Goal: Task Accomplishment & Management: Manage account settings

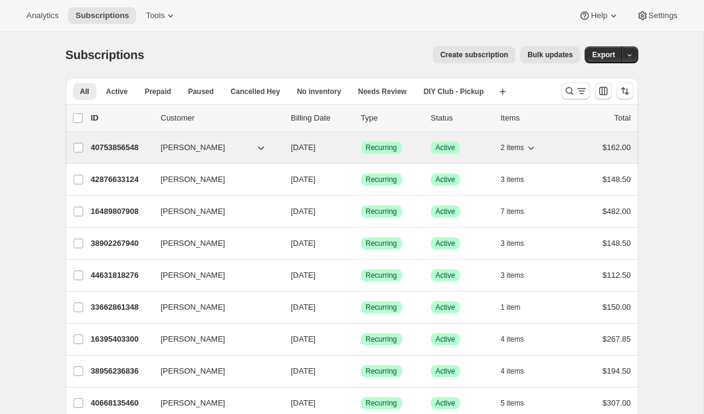
click at [117, 144] on p "40753856548" at bounding box center [121, 148] width 60 height 12
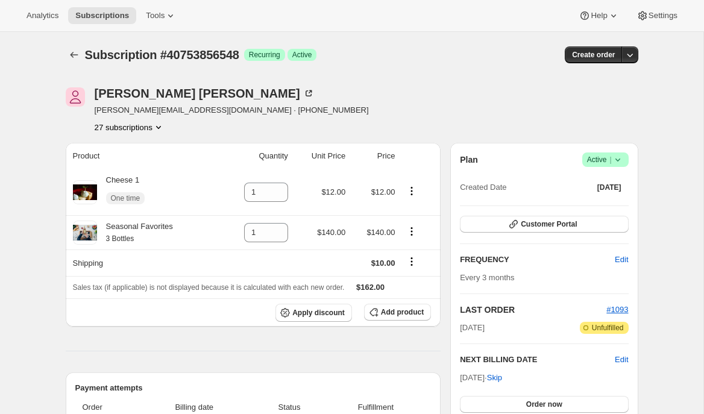
click at [175, 12] on icon at bounding box center [170, 16] width 12 height 12
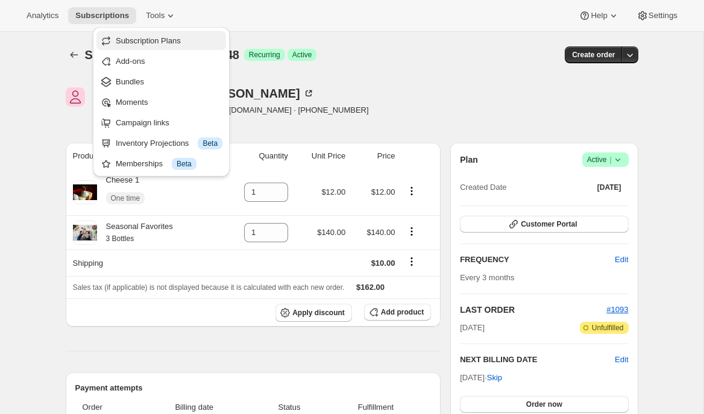
click at [177, 39] on span "Subscription Plans" at bounding box center [148, 40] width 65 height 9
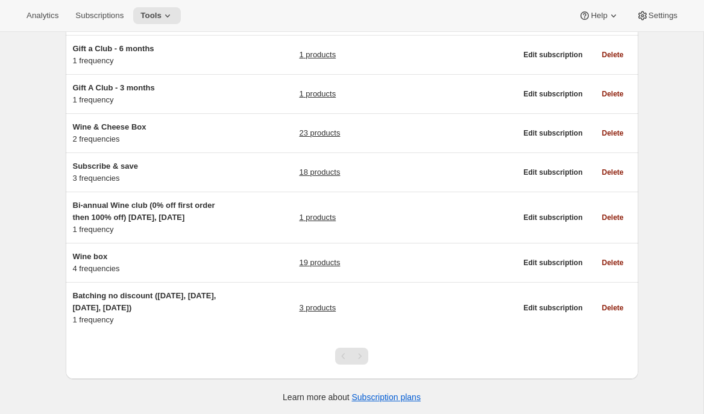
scroll to position [144, 0]
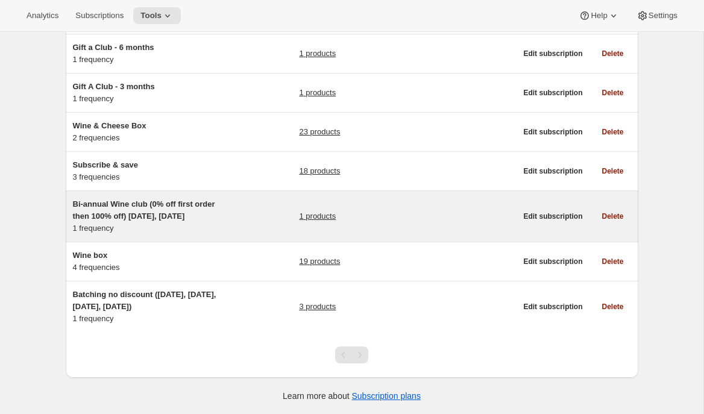
click at [181, 225] on div "Bi-annual Wine club (0% off first order then 100% off) [DATE], [DATE] 1 frequen…" at bounding box center [148, 216] width 151 height 36
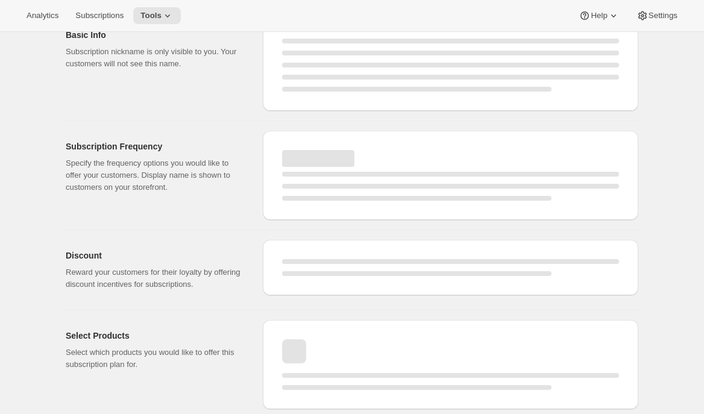
select select "WEEK"
select select "MONTH"
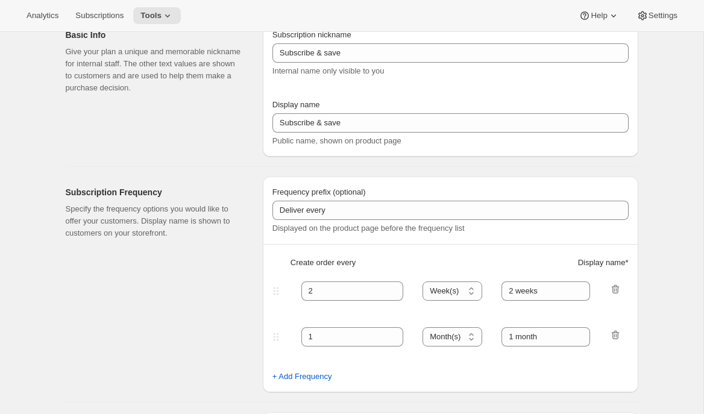
select select "YEARDAY"
select select "25"
select select "7"
select select "10"
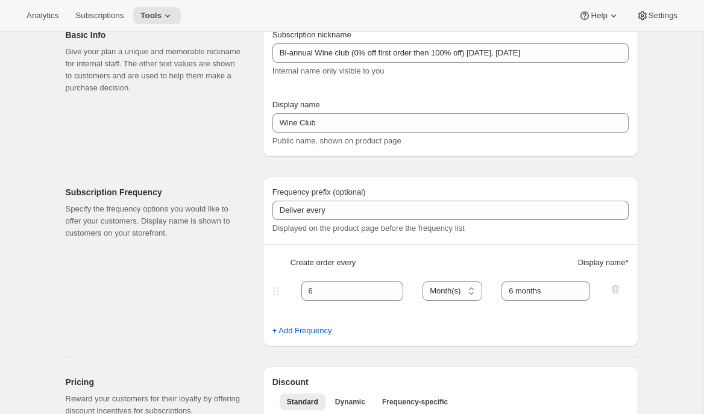
type input "Bi-annual Wine club (0% off first order then 100% off) [DATE], [DATE]"
type input "Wine Club"
type input "6"
select select "MONTH"
type input "6 months"
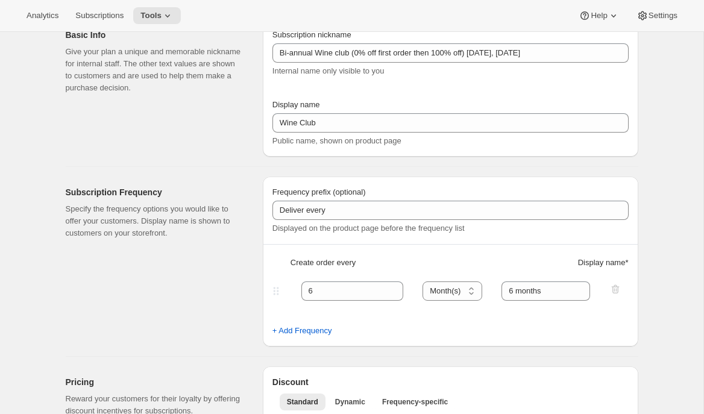
checkbox input "true"
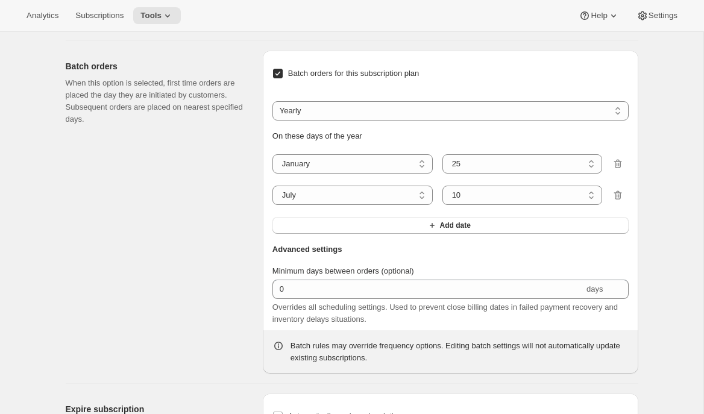
scroll to position [824, 0]
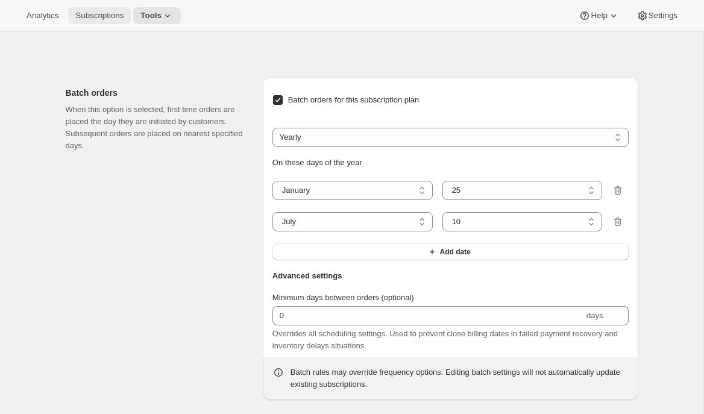
click at [113, 19] on span "Subscriptions" at bounding box center [99, 16] width 48 height 10
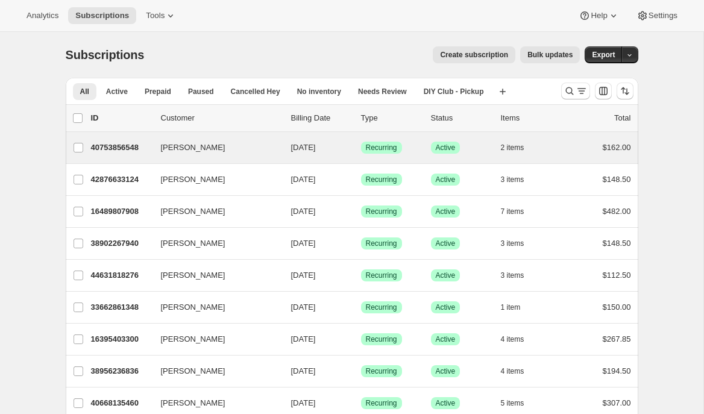
click at [121, 157] on div "[PERSON_NAME] 40753856548 [PERSON_NAME] [DATE] Success Recurring Success Active…" at bounding box center [352, 147] width 572 height 31
click at [122, 149] on p "40753856548" at bounding box center [121, 148] width 60 height 12
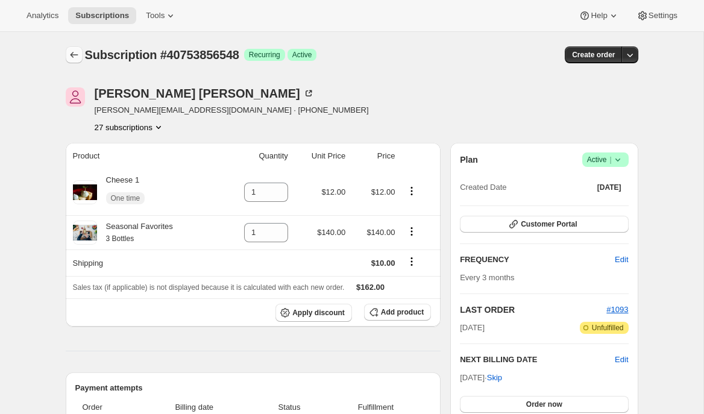
click at [75, 60] on icon "Subscriptions" at bounding box center [74, 55] width 12 height 12
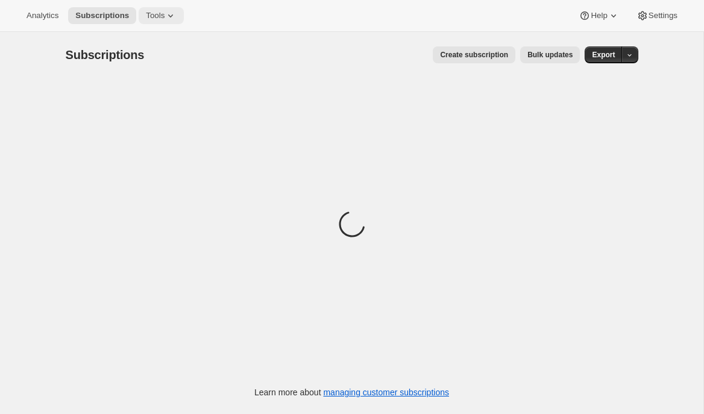
click at [164, 12] on span "Tools" at bounding box center [155, 16] width 19 height 10
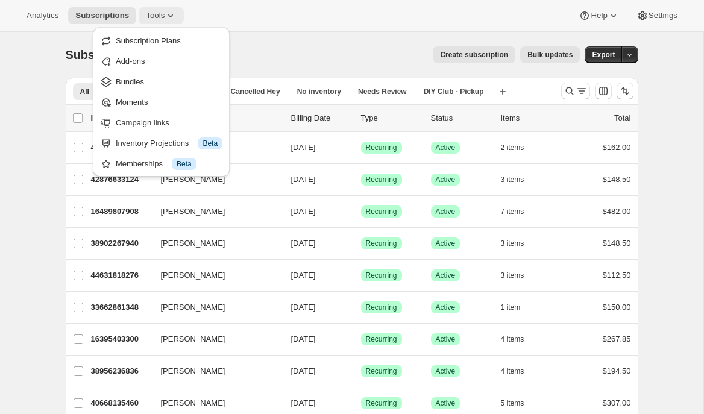
click at [167, 17] on icon at bounding box center [170, 16] width 12 height 12
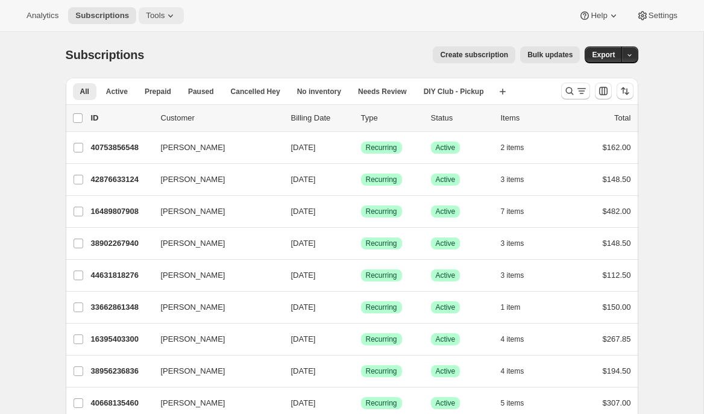
click at [167, 17] on icon at bounding box center [170, 16] width 12 height 12
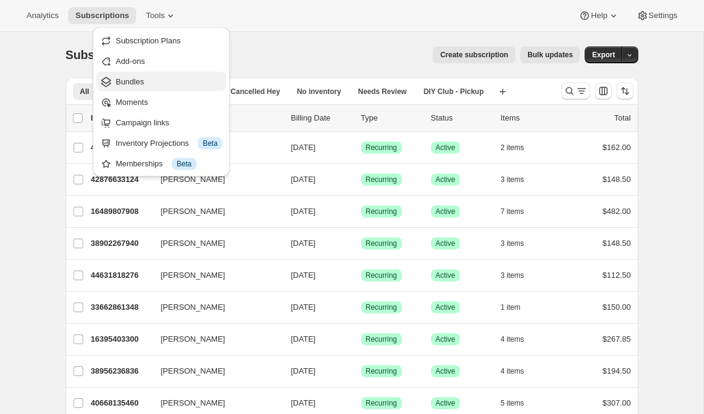
click at [142, 84] on span "Bundles" at bounding box center [130, 81] width 28 height 9
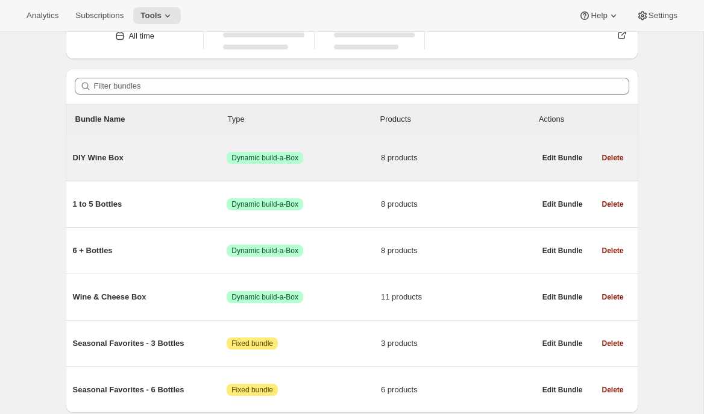
scroll to position [70, 0]
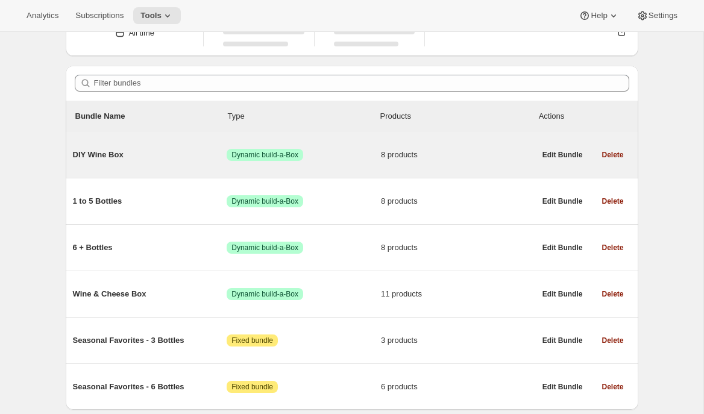
click at [180, 150] on span "DIY Wine Box" at bounding box center [150, 155] width 154 height 12
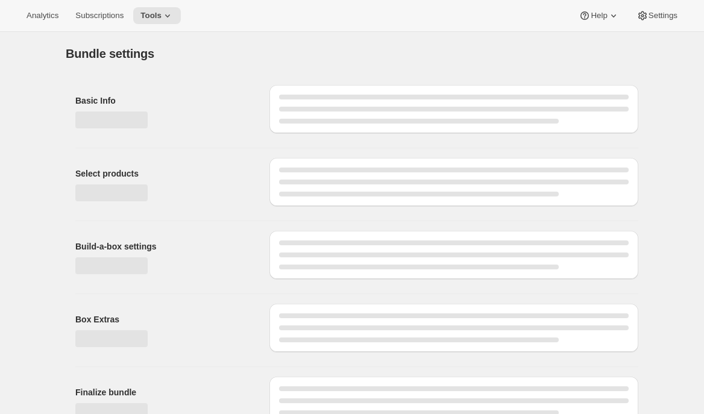
type input "DIY Wine Box"
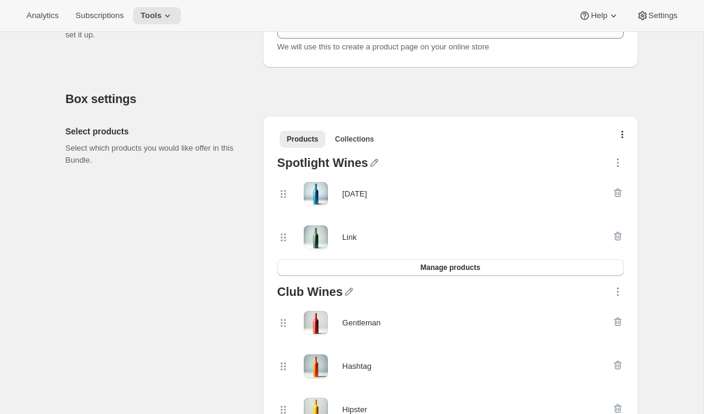
scroll to position [186, 0]
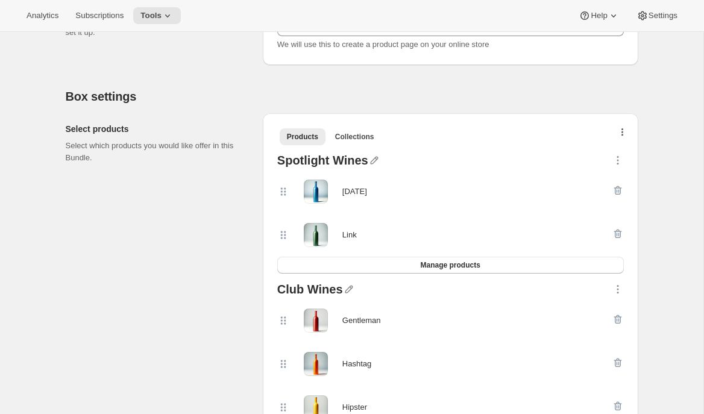
click at [623, 136] on button "button" at bounding box center [622, 135] width 12 height 12
click at [613, 157] on span "Bulk Autoswap for existing subscribers" at bounding box center [616, 157] width 134 height 9
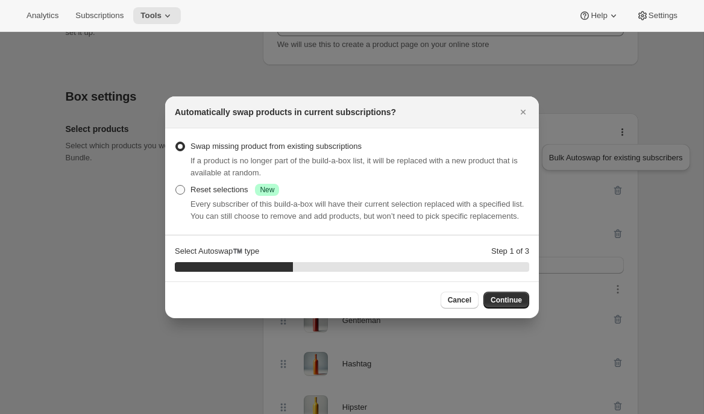
click at [233, 190] on label "Reset selections Success New" at bounding box center [227, 189] width 104 height 17
click at [176, 186] on input "Reset selections Success New" at bounding box center [175, 185] width 1 height 1
radio input "true"
click at [513, 305] on span "Continue" at bounding box center [505, 300] width 31 height 10
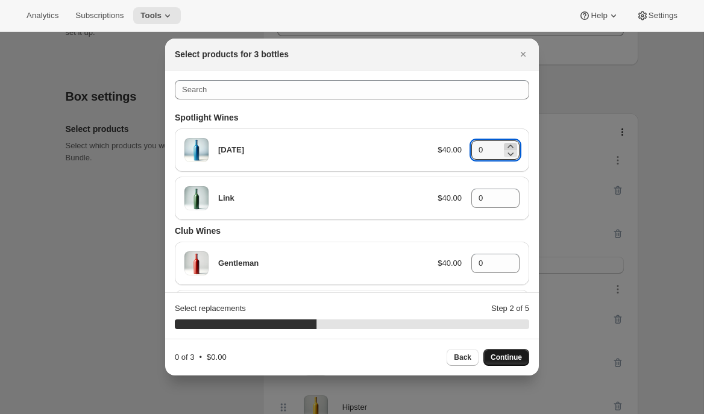
click at [511, 144] on icon ":r6o1:" at bounding box center [510, 146] width 12 height 12
type input "1"
click at [508, 195] on icon ":r6o1:" at bounding box center [509, 194] width 5 height 3
type input "1"
click at [511, 259] on icon ":r6o1:" at bounding box center [509, 259] width 5 height 3
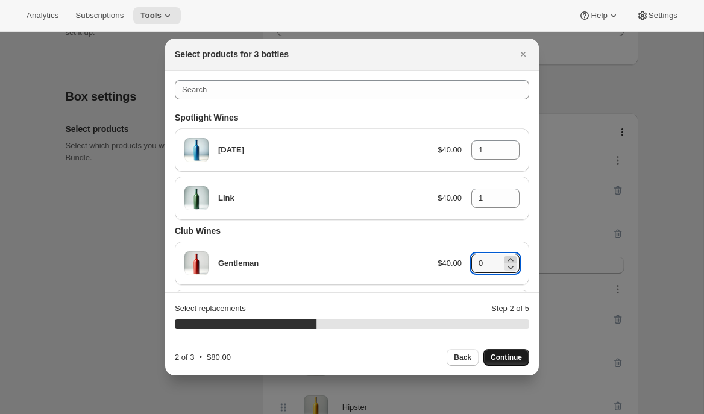
type input "1"
click at [505, 363] on button "Continue" at bounding box center [506, 357] width 46 height 17
type input "0"
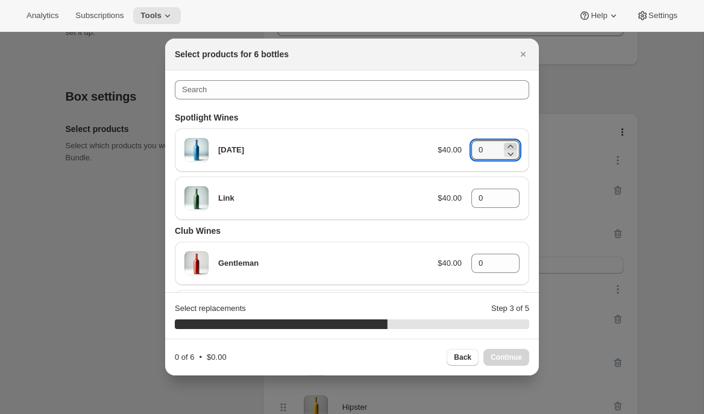
click at [510, 143] on icon ":r6o1:" at bounding box center [510, 146] width 12 height 12
click at [510, 144] on icon ":r6o1:" at bounding box center [510, 146] width 12 height 12
type input "2"
click at [508, 193] on icon ":r6o1:" at bounding box center [510, 195] width 12 height 12
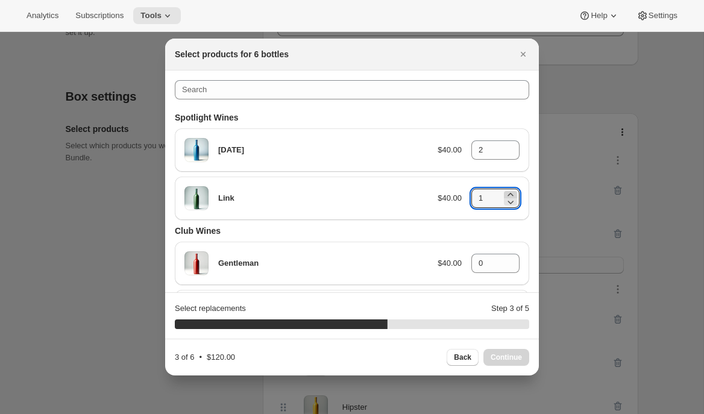
type input "2"
click at [510, 258] on icon ":r6o1:" at bounding box center [509, 259] width 5 height 3
click at [510, 259] on icon ":r6o1:" at bounding box center [510, 260] width 12 height 12
type input "2"
click at [499, 354] on span "Continue" at bounding box center [505, 357] width 31 height 10
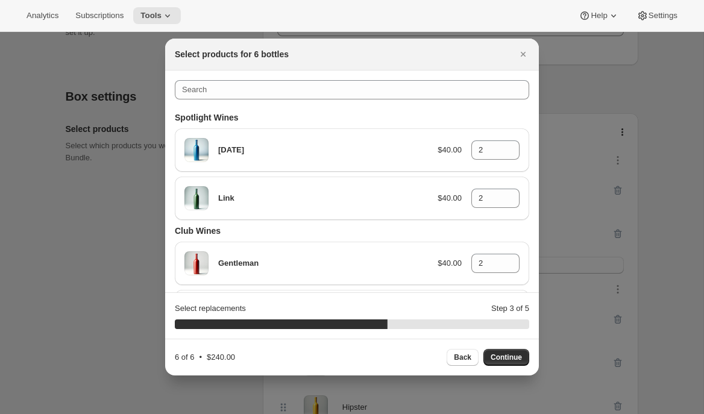
type input "0"
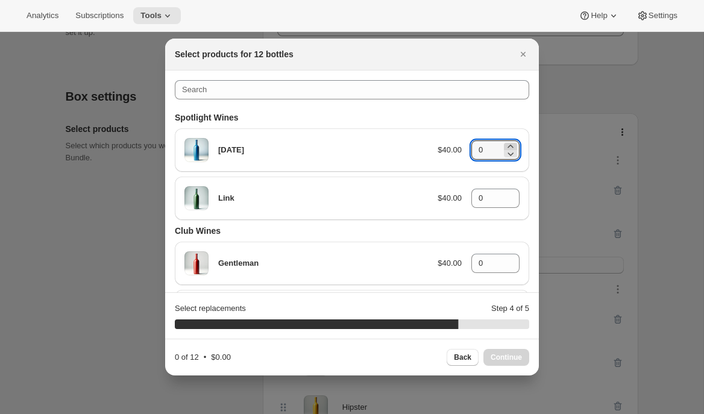
click at [509, 144] on icon ":r6o1:" at bounding box center [510, 146] width 12 height 12
click at [511, 146] on icon ":r6o1:" at bounding box center [509, 146] width 5 height 3
type input "0"
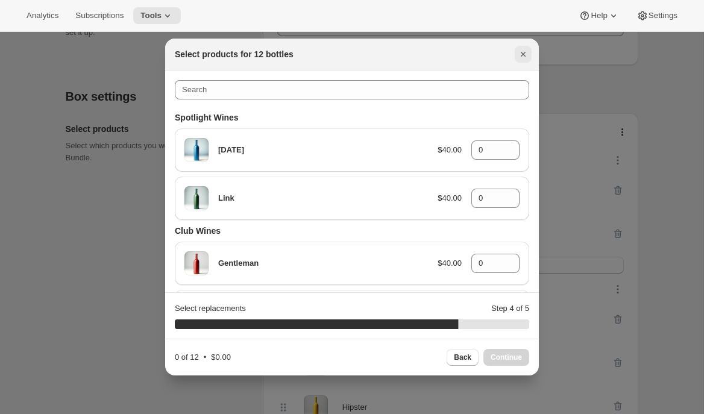
click at [527, 52] on icon "Close" at bounding box center [523, 54] width 12 height 12
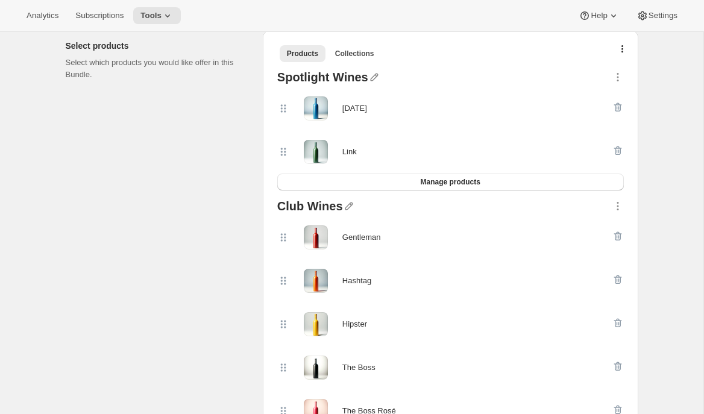
scroll to position [235, 0]
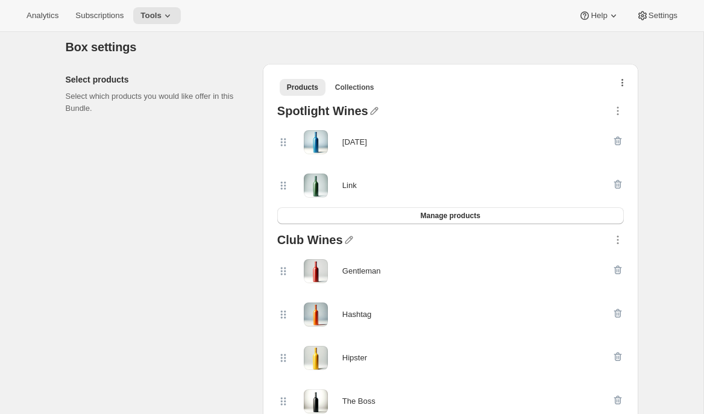
click at [621, 86] on icon "button" at bounding box center [622, 84] width 2 height 10
click at [616, 183] on icon "button" at bounding box center [616, 185] width 1 height 4
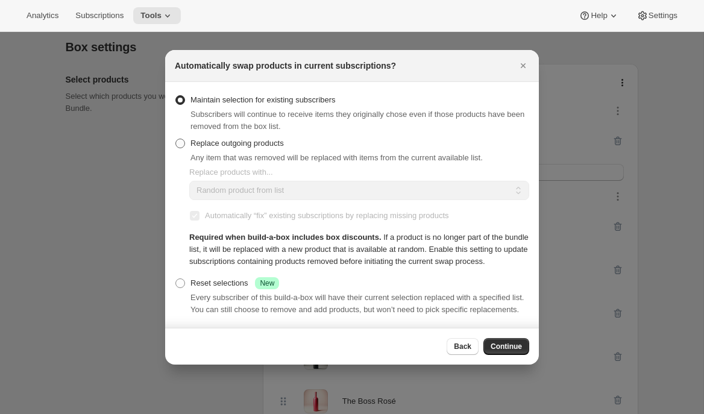
click at [279, 139] on span "Replace outgoing products" at bounding box center [236, 143] width 93 height 9
click at [176, 139] on input "Replace outgoing products" at bounding box center [175, 139] width 1 height 1
radio input "true"
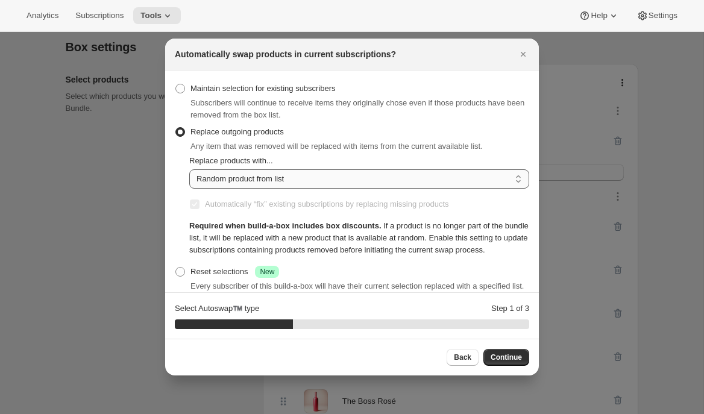
click at [292, 180] on select "Random product from list Matching product type Select specific replacements" at bounding box center [359, 178] width 340 height 19
select select "selection"
click at [189, 169] on select "Random product from list Matching product type Select specific replacements" at bounding box center [359, 178] width 340 height 19
click at [501, 360] on span "Continue" at bounding box center [505, 357] width 31 height 10
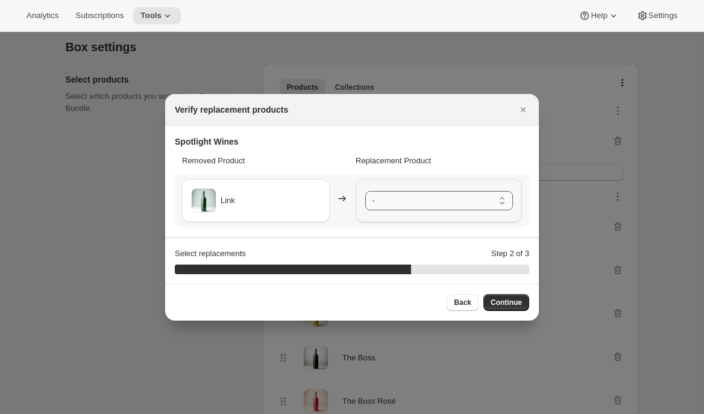
click at [404, 196] on select "- [DATE] - Default Title" at bounding box center [439, 200] width 148 height 19
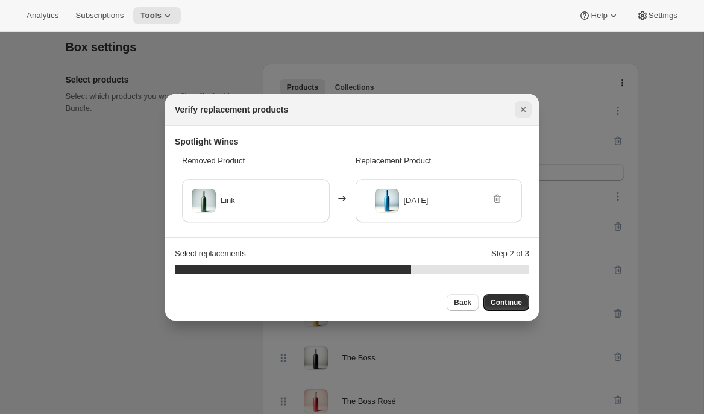
click at [526, 113] on icon "Close" at bounding box center [523, 110] width 12 height 12
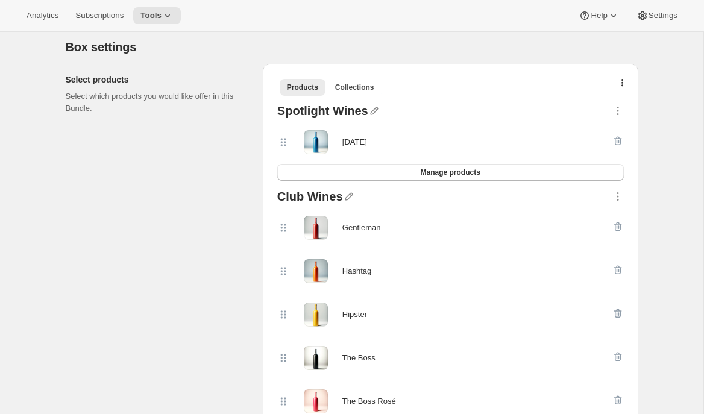
click at [222, 240] on div "Select products Select which products you would like offer in this Bundle." at bounding box center [159, 294] width 187 height 460
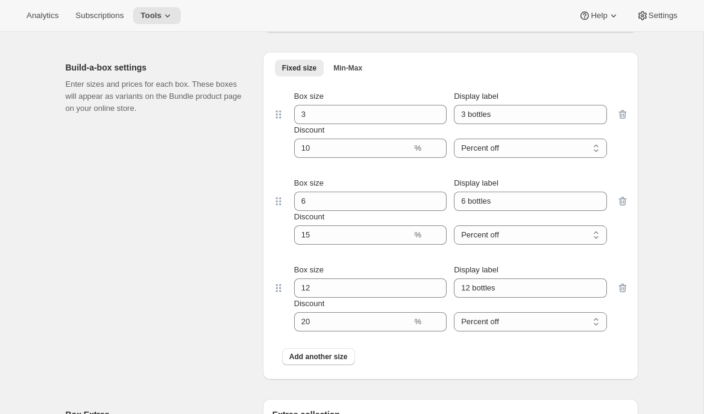
scroll to position [863, 0]
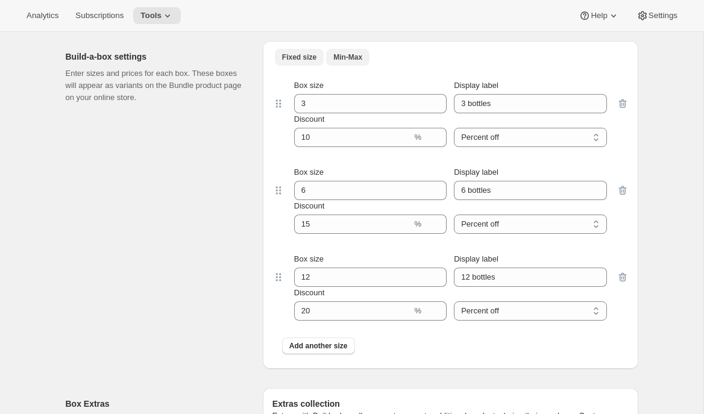
click at [338, 61] on button "Min-Max" at bounding box center [347, 57] width 43 height 17
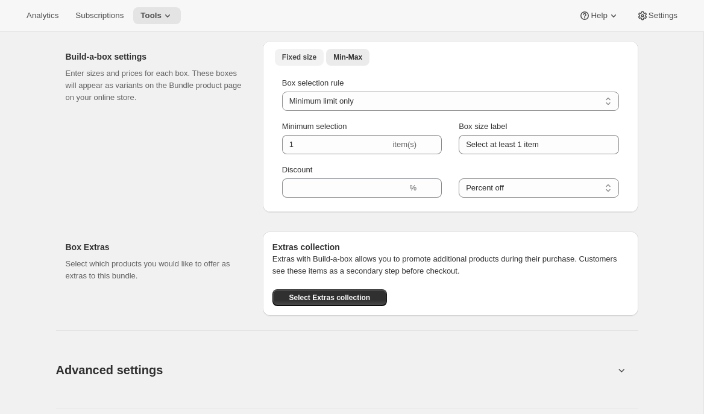
click at [302, 59] on span "Fixed size" at bounding box center [299, 57] width 34 height 10
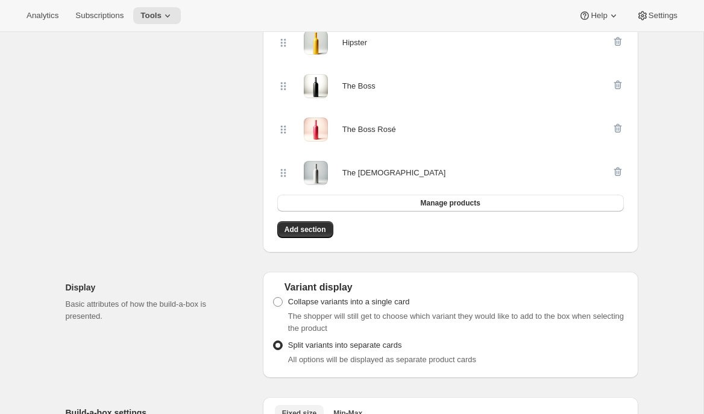
scroll to position [0, 0]
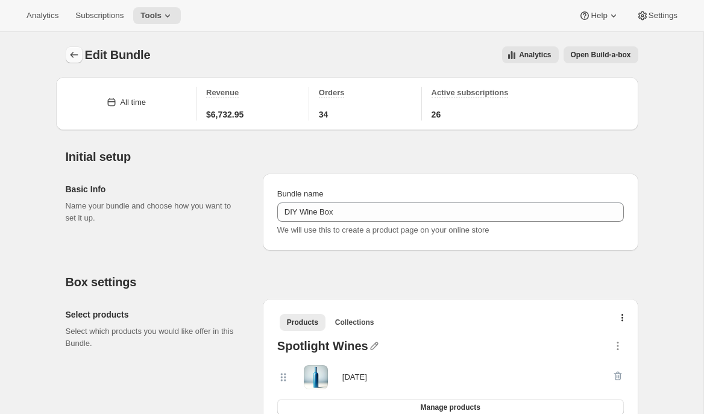
click at [69, 56] on icon "Bundles" at bounding box center [74, 55] width 12 height 12
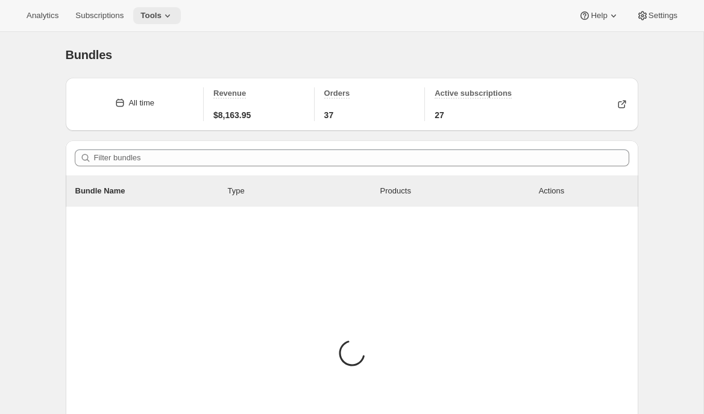
click at [161, 14] on span "Tools" at bounding box center [150, 16] width 21 height 10
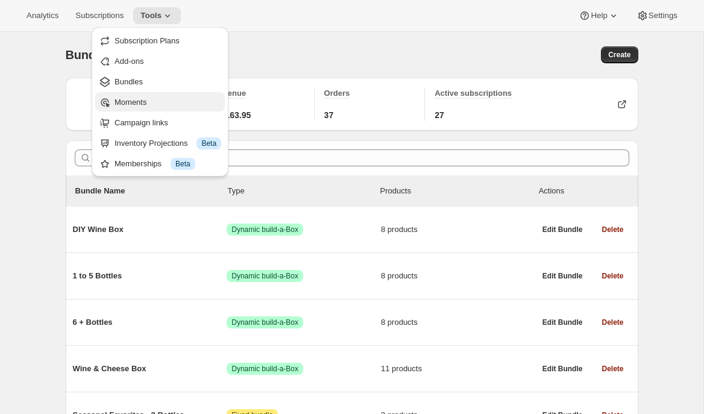
click at [142, 101] on span "Moments" at bounding box center [130, 102] width 32 height 9
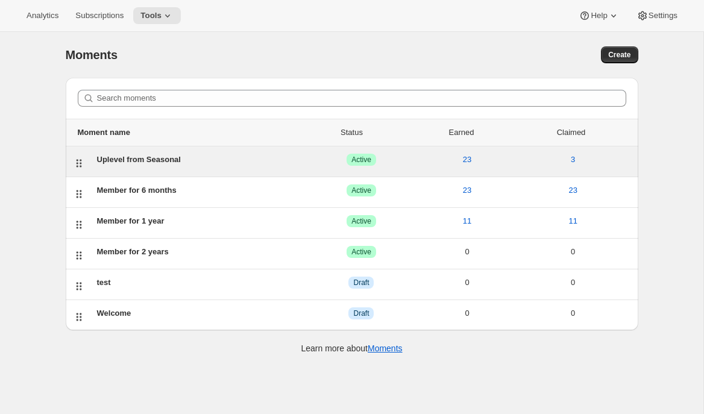
click at [125, 161] on div "Uplevel from Seasonal" at bounding box center [202, 160] width 211 height 12
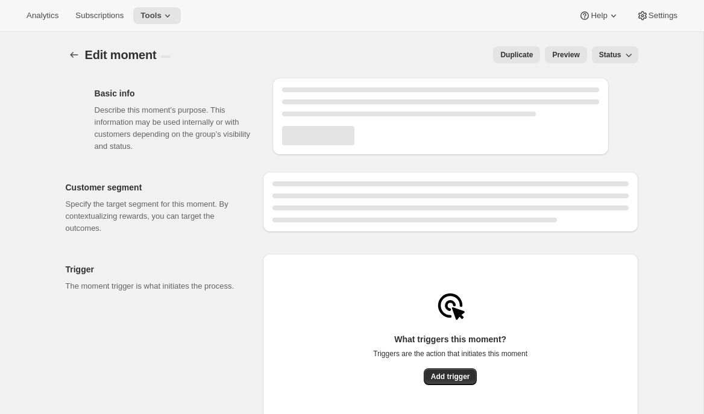
select select "subscribesTo"
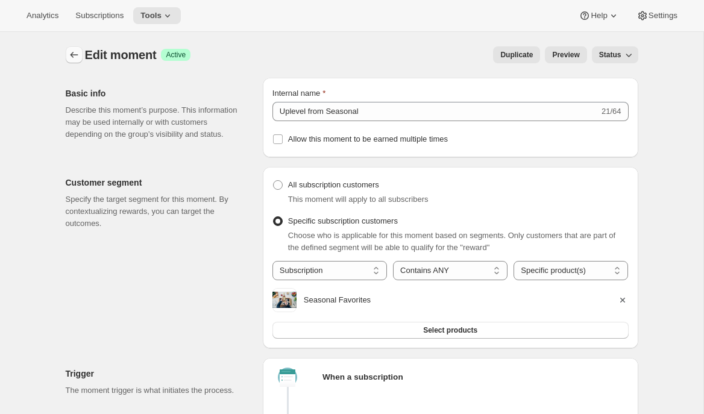
click at [75, 52] on icon "Create moment" at bounding box center [74, 55] width 12 height 12
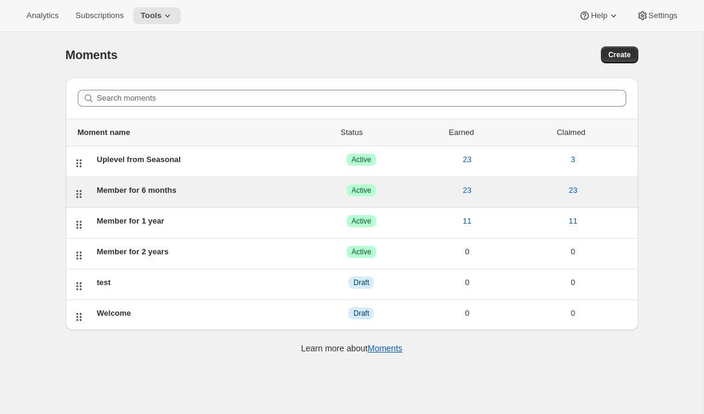
click at [240, 193] on div "Member for 6 months" at bounding box center [202, 190] width 211 height 12
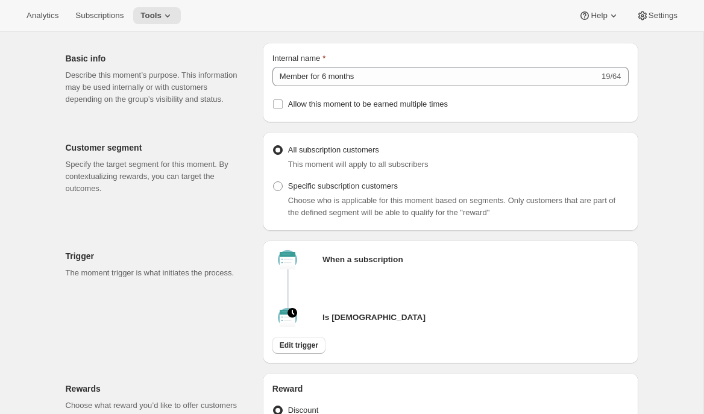
scroll to position [4, 0]
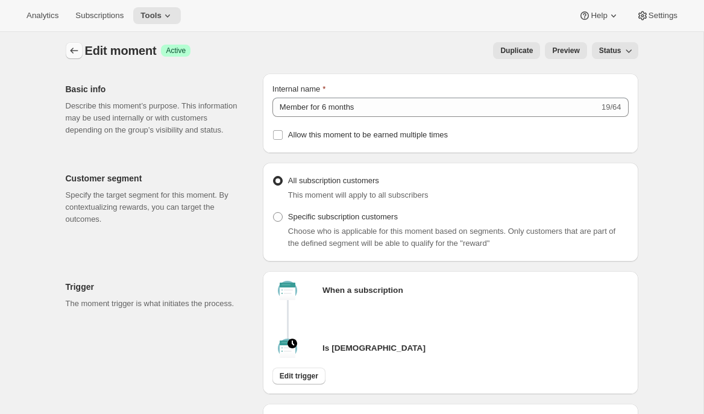
click at [70, 45] on icon "Create moment" at bounding box center [74, 51] width 12 height 12
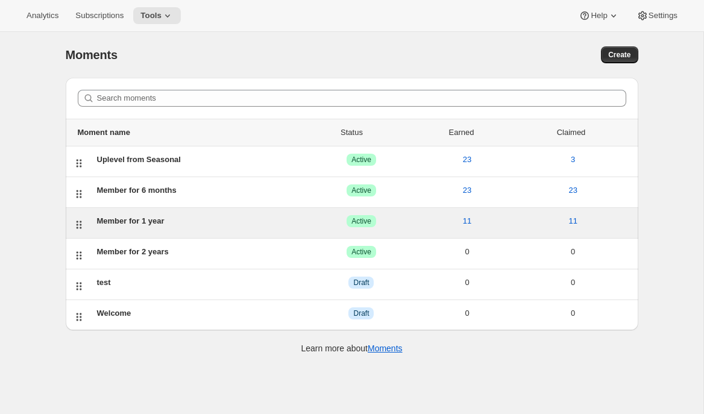
click at [146, 226] on div "Member for 1 year" at bounding box center [202, 221] width 211 height 12
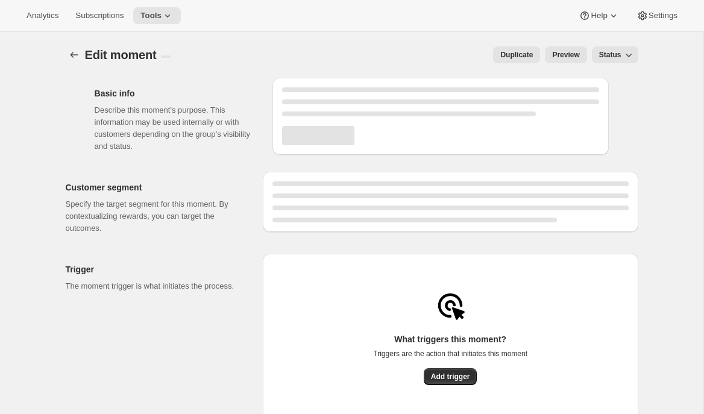
select select "INDEFINETELY"
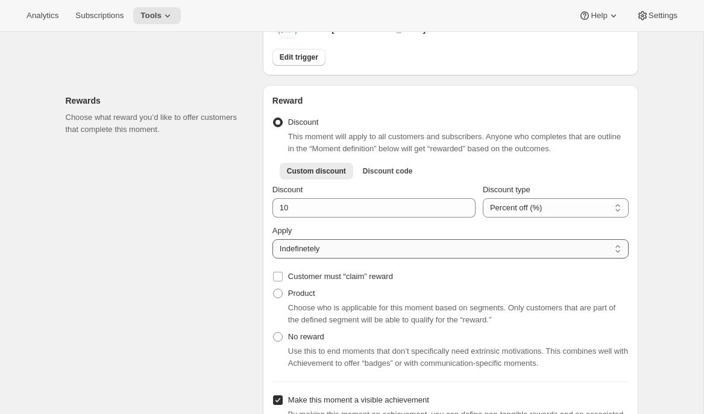
scroll to position [324, 0]
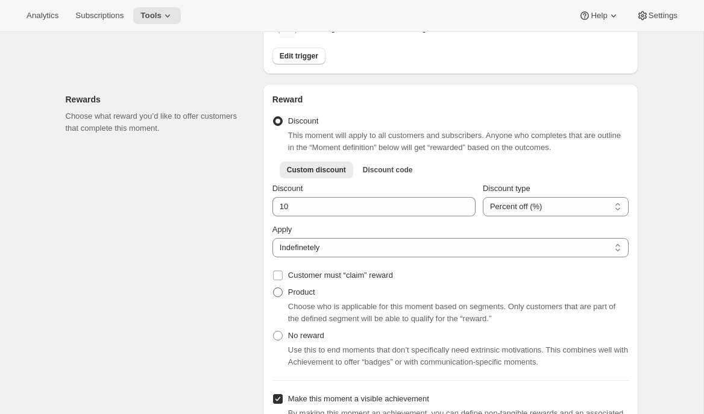
click at [284, 298] on label "Product" at bounding box center [293, 292] width 43 height 17
click at [273, 288] on input "Product" at bounding box center [273, 287] width 1 height 1
radio input "true"
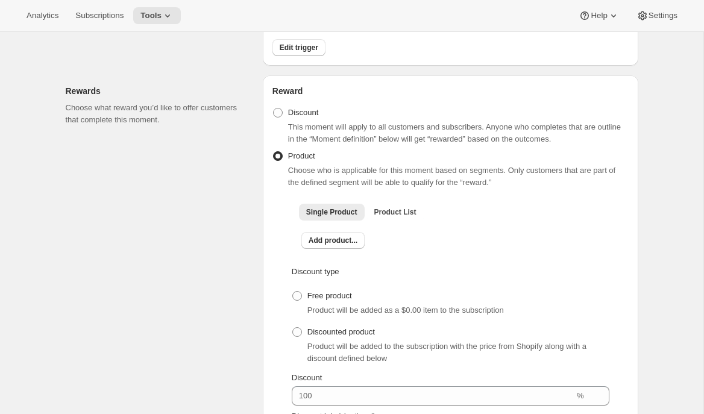
scroll to position [349, 0]
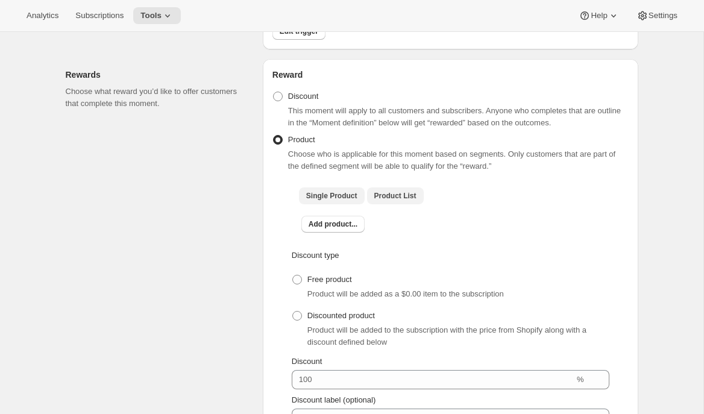
click at [395, 201] on span "Product List" at bounding box center [395, 196] width 42 height 10
checkbox input "true"
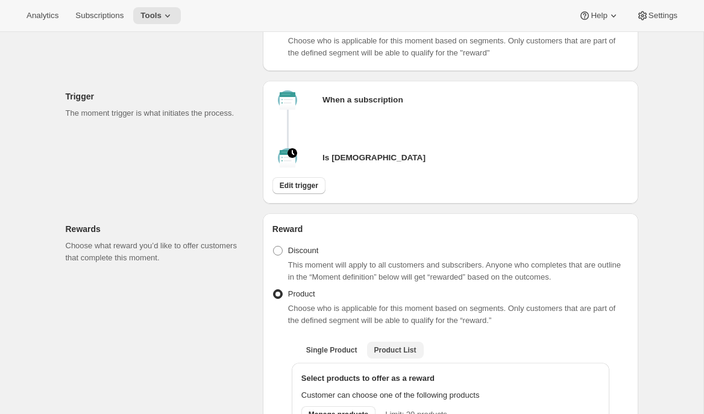
scroll to position [0, 0]
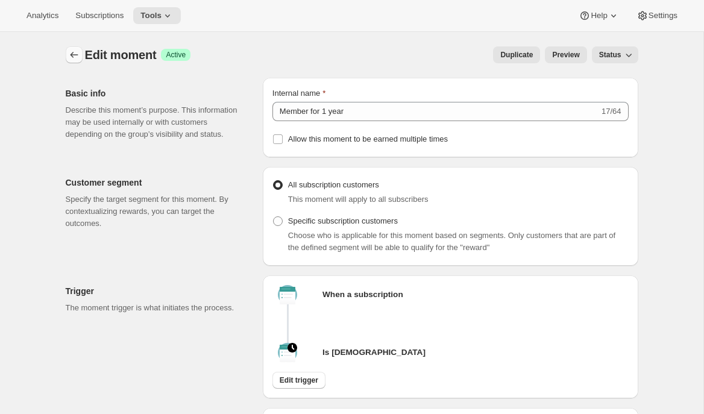
click at [75, 56] on icon "Create moment" at bounding box center [74, 55] width 12 height 12
radio input "true"
checkbox input "false"
select select "INDEFINETELY"
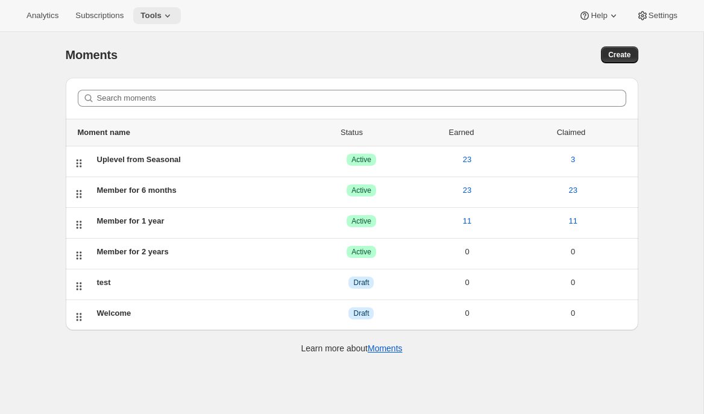
click at [170, 16] on icon at bounding box center [167, 16] width 12 height 12
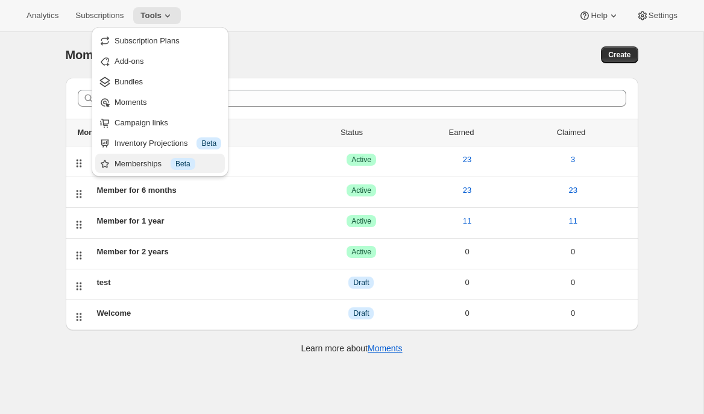
click at [150, 164] on div "Memberships Info Beta" at bounding box center [167, 164] width 107 height 12
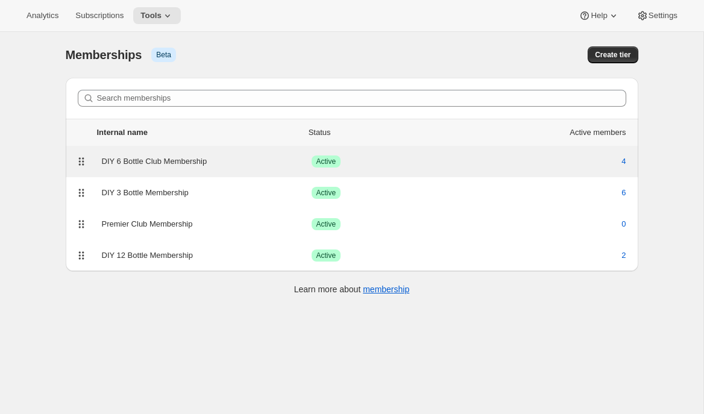
click at [163, 166] on div "DIY 6 Bottle Club Membership" at bounding box center [207, 161] width 210 height 12
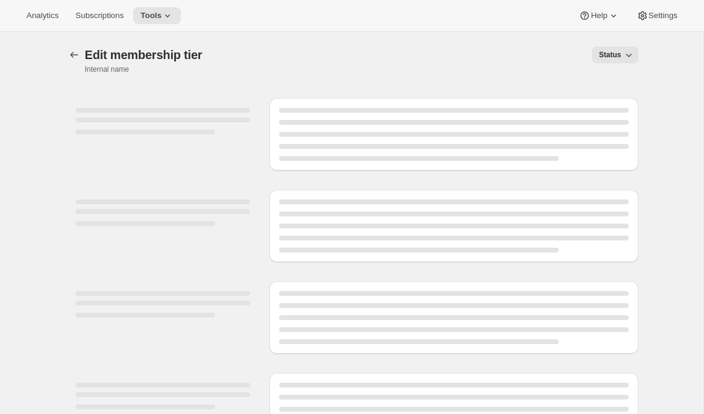
select select "variants"
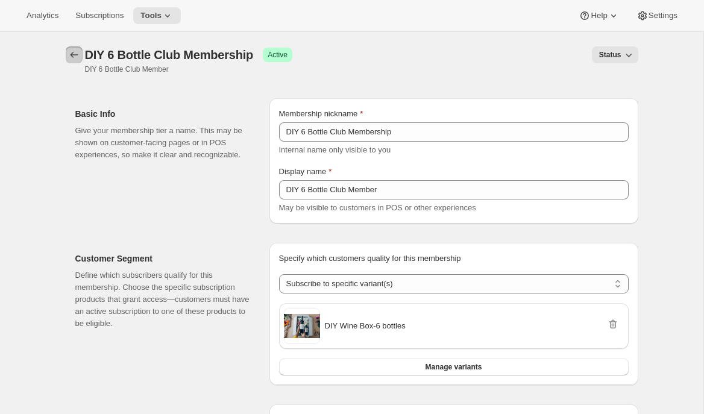
click at [72, 47] on button "Memberships" at bounding box center [74, 54] width 17 height 17
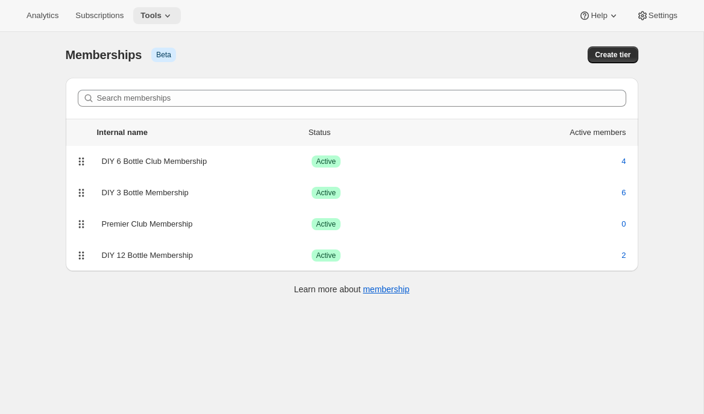
click at [181, 22] on button "Tools" at bounding box center [157, 15] width 48 height 17
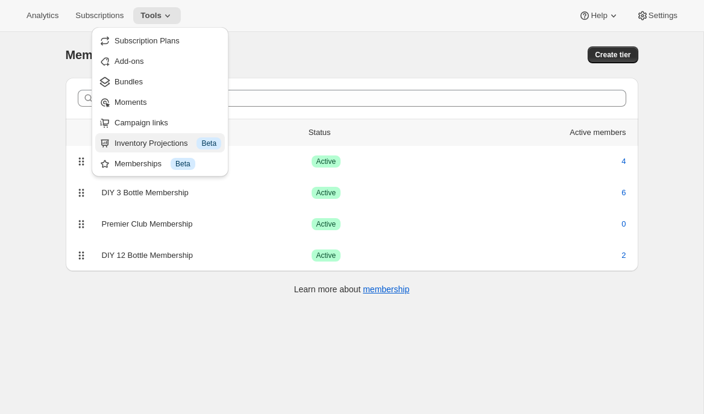
click at [143, 149] on button "Inventory Projections Info Beta" at bounding box center [160, 142] width 130 height 19
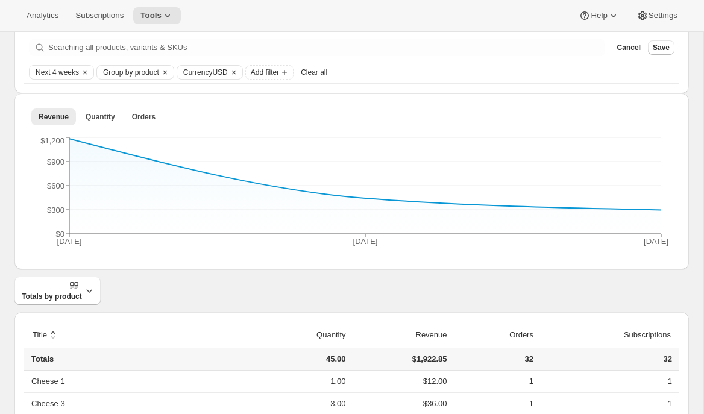
scroll to position [155, 0]
click at [101, 111] on button "Quantity" at bounding box center [100, 118] width 44 height 17
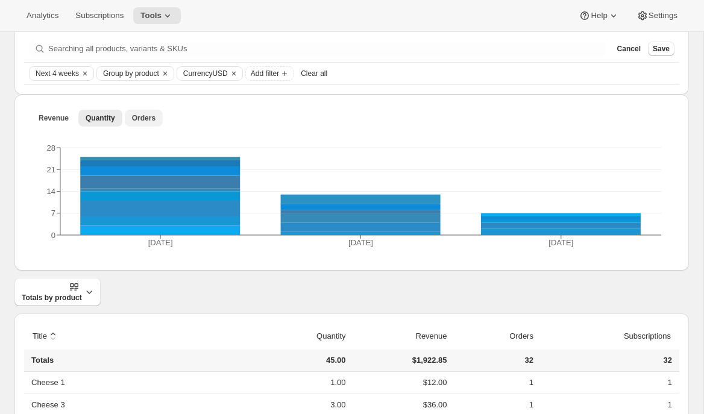
click at [151, 119] on span "Orders" at bounding box center [143, 118] width 23 height 10
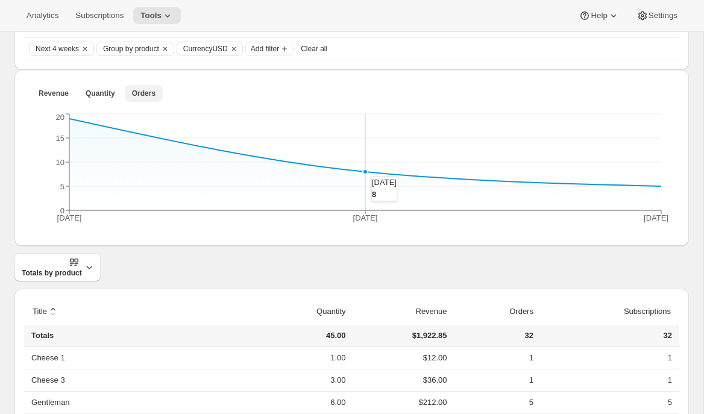
scroll to position [0, 0]
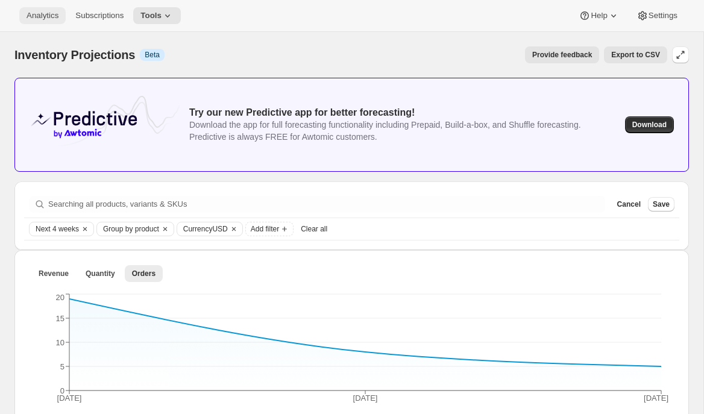
click at [42, 9] on button "Analytics" at bounding box center [42, 15] width 46 height 17
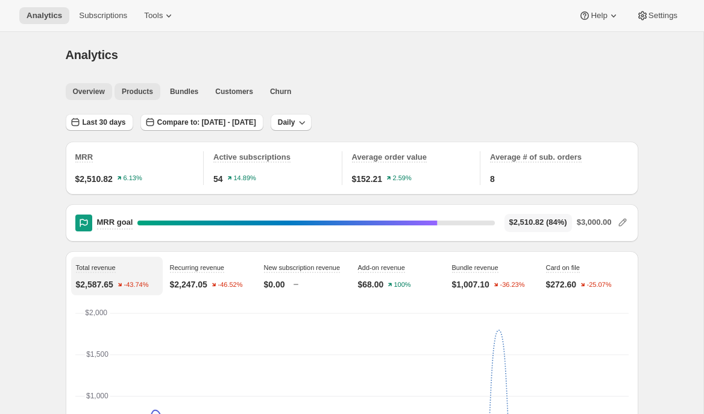
click at [153, 92] on span "Products" at bounding box center [137, 92] width 31 height 10
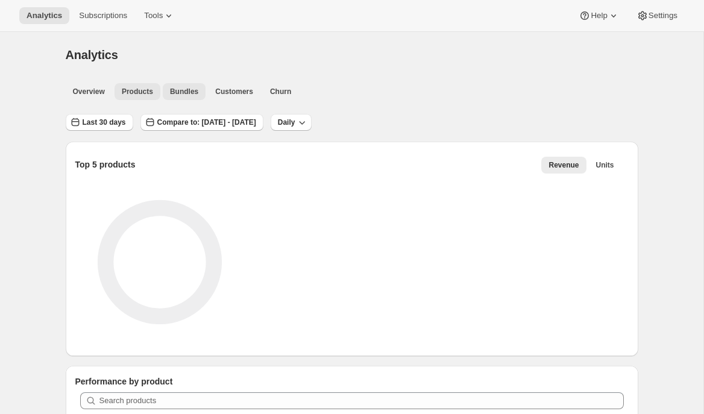
click at [180, 92] on span "Bundles" at bounding box center [184, 92] width 28 height 10
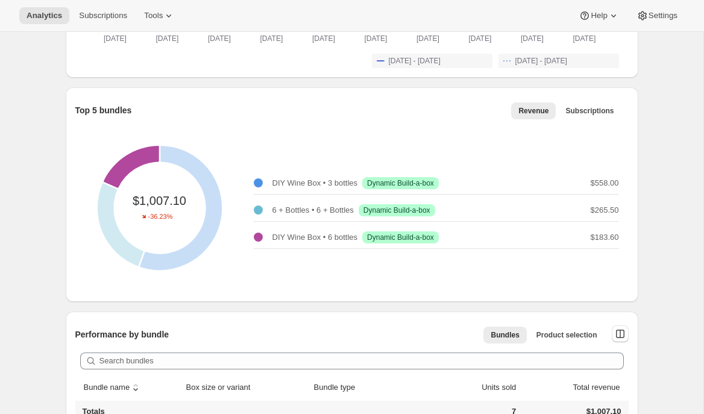
scroll to position [345, 0]
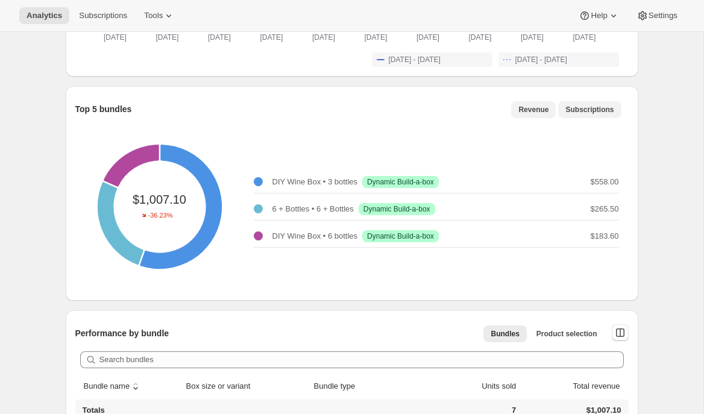
click at [596, 116] on button "Subscriptions" at bounding box center [589, 109] width 63 height 17
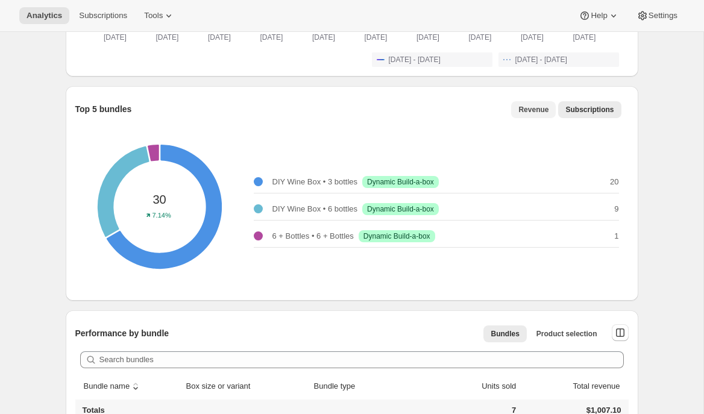
click at [529, 113] on span "Revenue" at bounding box center [533, 110] width 30 height 10
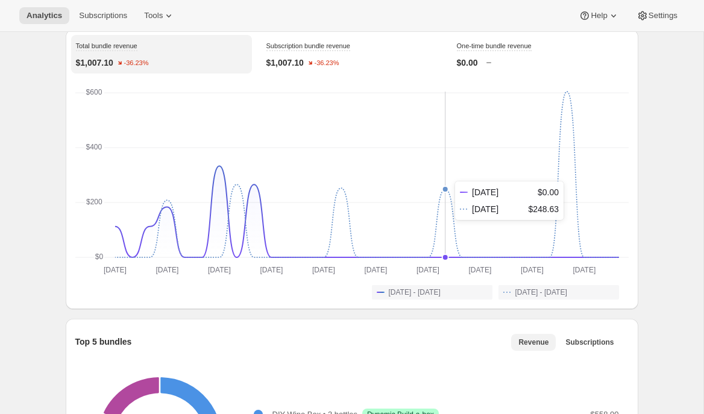
scroll to position [0, 0]
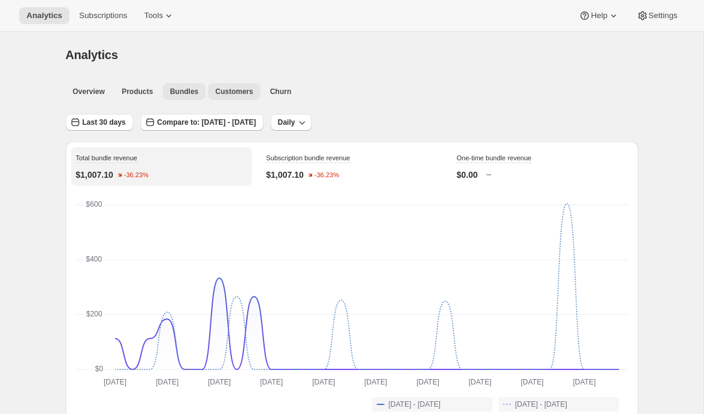
click at [228, 93] on span "Customers" at bounding box center [234, 92] width 38 height 10
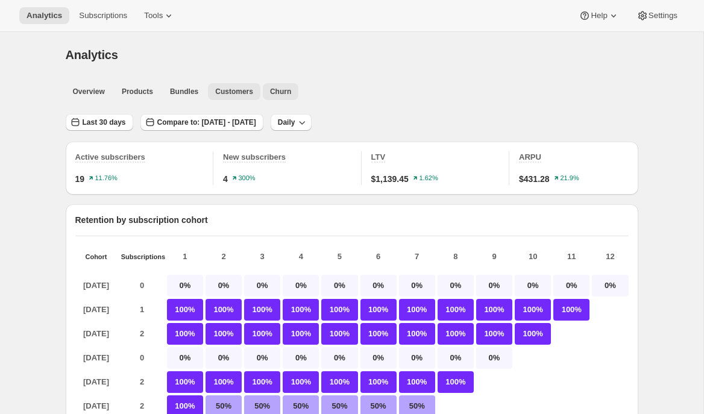
click at [279, 91] on span "Churn" at bounding box center [280, 92] width 21 height 10
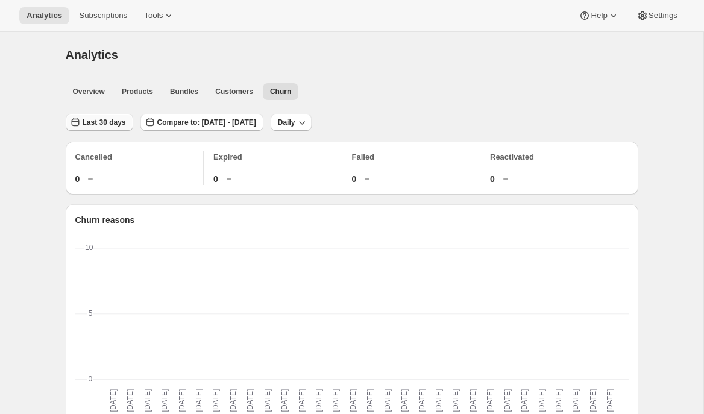
click at [108, 120] on span "Last 30 days" at bounding box center [104, 122] width 43 height 10
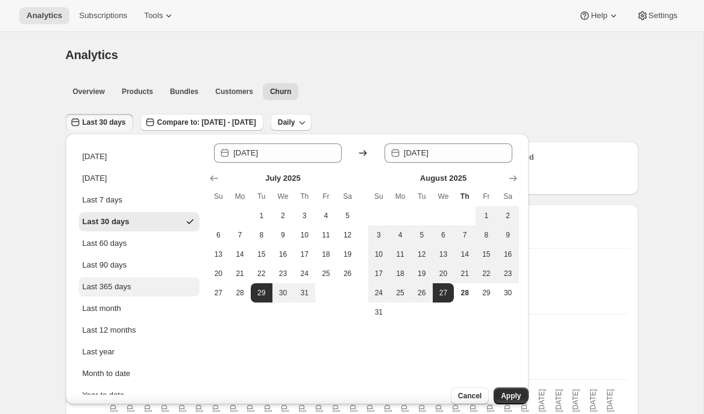
click at [108, 281] on div "Last 365 days" at bounding box center [107, 287] width 49 height 12
type input "[DATE]"
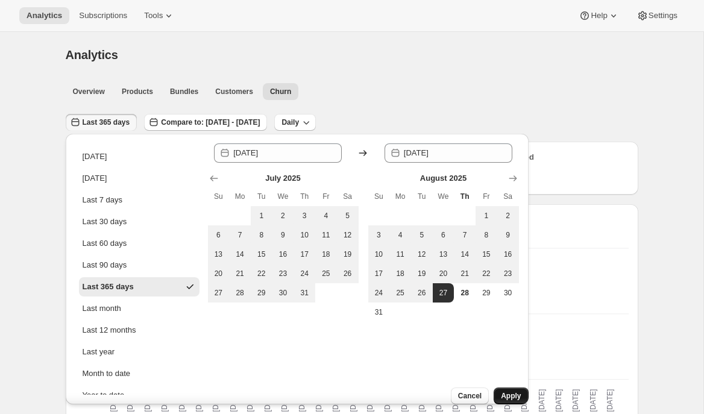
click at [501, 391] on span "Apply" at bounding box center [511, 396] width 20 height 10
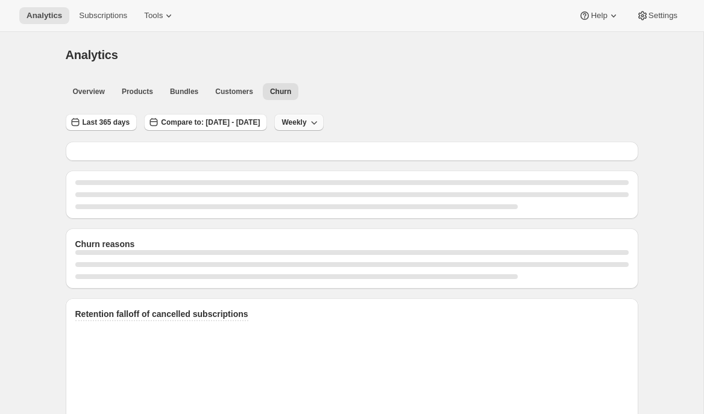
click at [323, 127] on button "Weekly" at bounding box center [298, 122] width 49 height 17
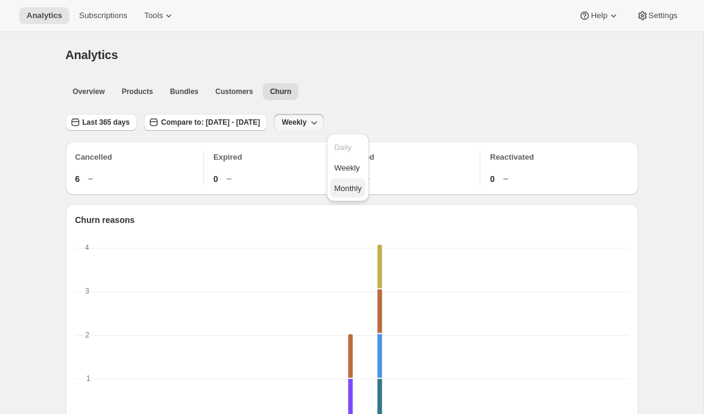
click at [347, 184] on span "Monthly" at bounding box center [348, 188] width 28 height 9
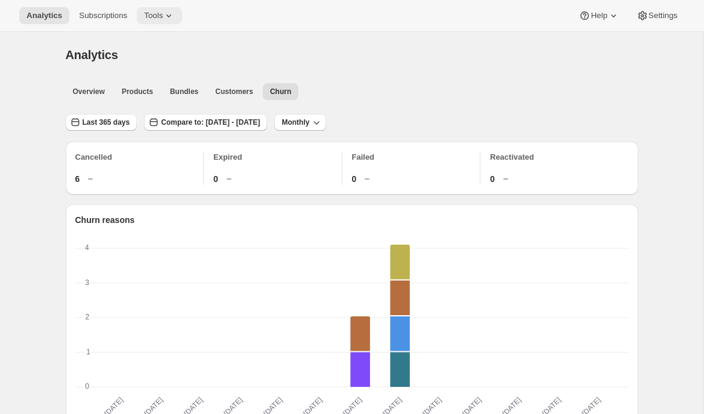
click at [154, 13] on span "Tools" at bounding box center [153, 16] width 19 height 10
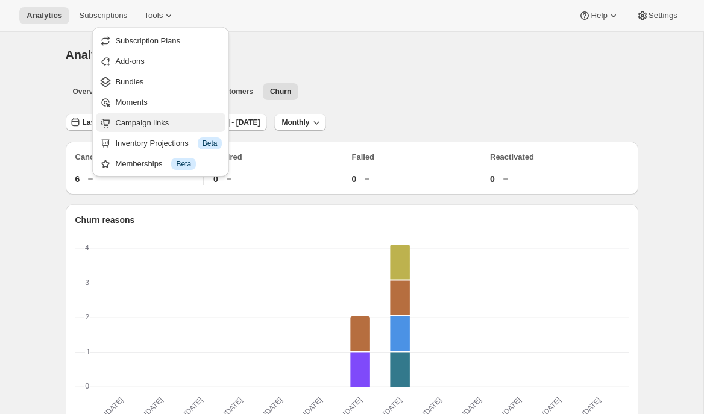
click at [155, 123] on span "Campaign links" at bounding box center [142, 122] width 54 height 9
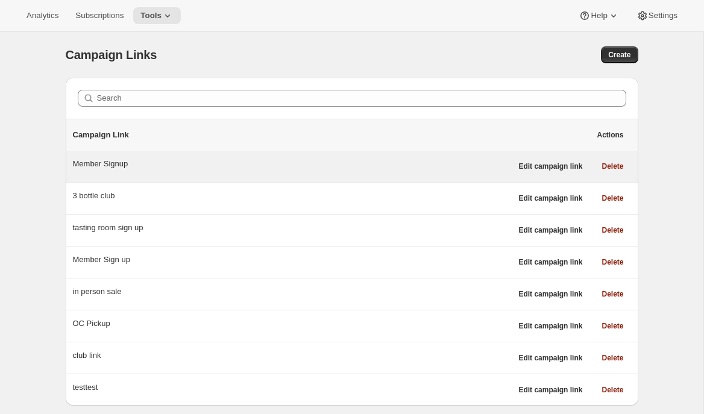
click at [231, 167] on div "Member Signup" at bounding box center [292, 164] width 439 height 12
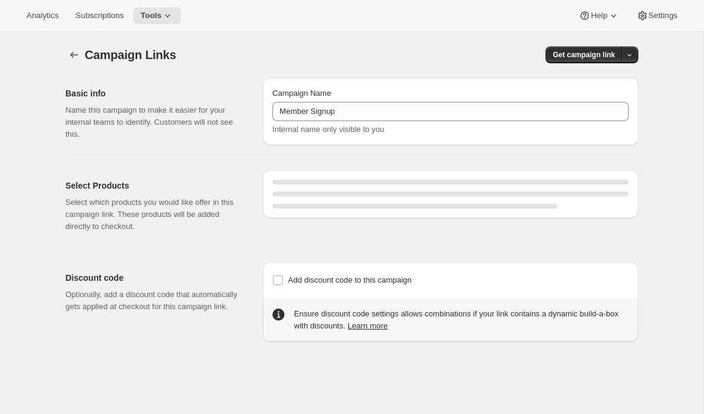
select select "gid://shopify/SellingPlan/7445479460"
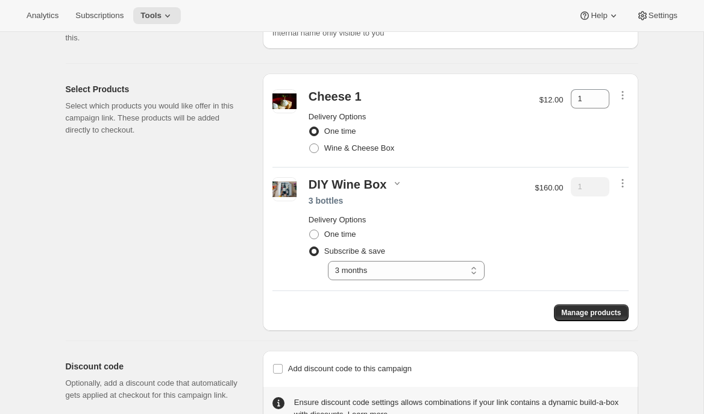
scroll to position [101, 0]
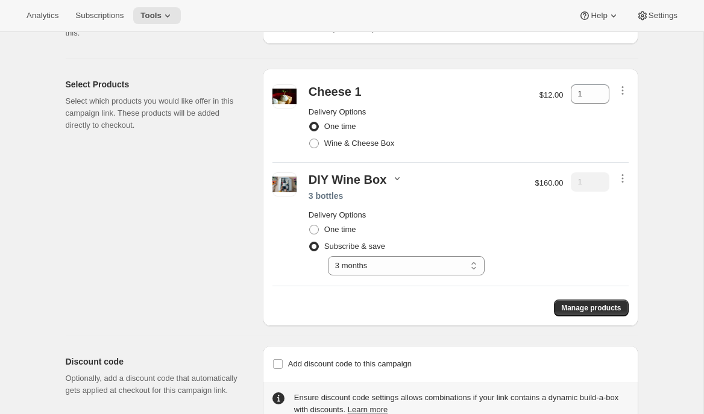
click at [391, 177] on icon "button" at bounding box center [397, 178] width 12 height 12
drag, startPoint x: 378, startPoint y: 204, endPoint x: 409, endPoint y: 228, distance: 39.5
click at [402, 228] on div "The Boss 1 Hipster 1 The Boss Rosé 1" at bounding box center [393, 215] width 58 height 36
click at [482, 183] on div "DIY Wine Box" at bounding box center [415, 179] width 214 height 15
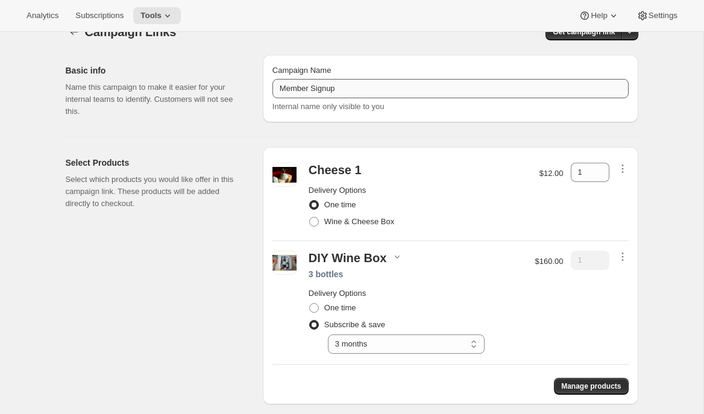
scroll to position [0, 0]
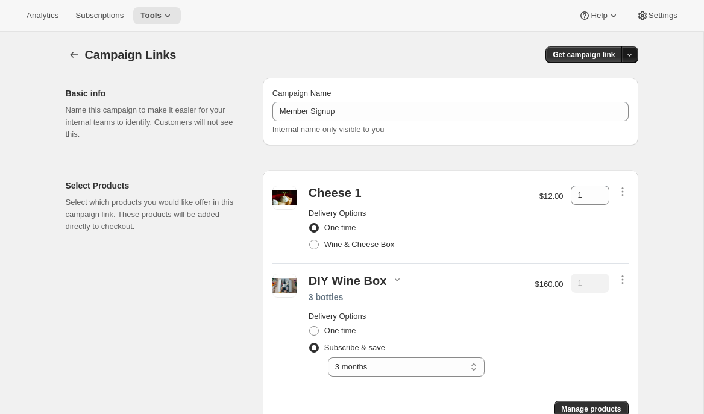
click at [628, 55] on icon "button" at bounding box center [629, 55] width 4 height 2
click at [590, 99] on div "QR Code" at bounding box center [605, 101] width 51 height 12
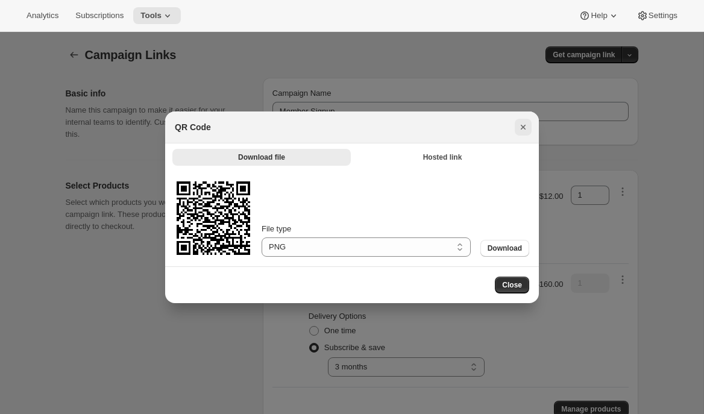
click at [528, 129] on icon "Close" at bounding box center [523, 127] width 12 height 12
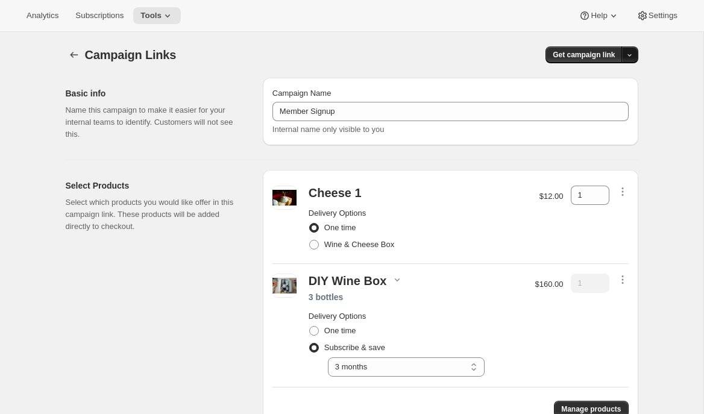
click at [628, 57] on icon "button" at bounding box center [629, 55] width 8 height 8
click at [614, 77] on span "Copy Link" at bounding box center [613, 79] width 35 height 9
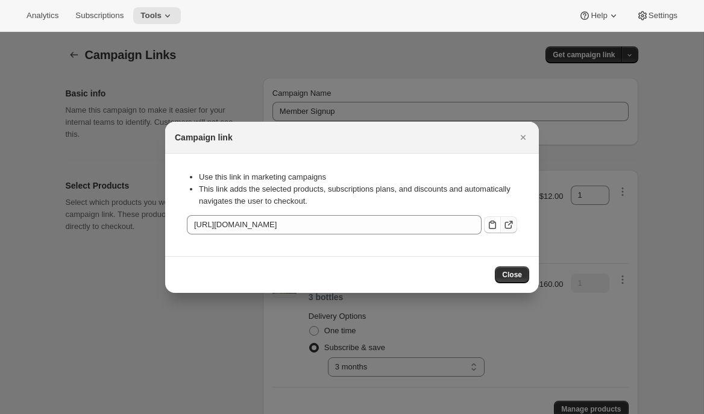
click at [510, 229] on icon ":r7a9:" at bounding box center [508, 225] width 12 height 12
click at [520, 139] on icon "Close" at bounding box center [523, 137] width 12 height 12
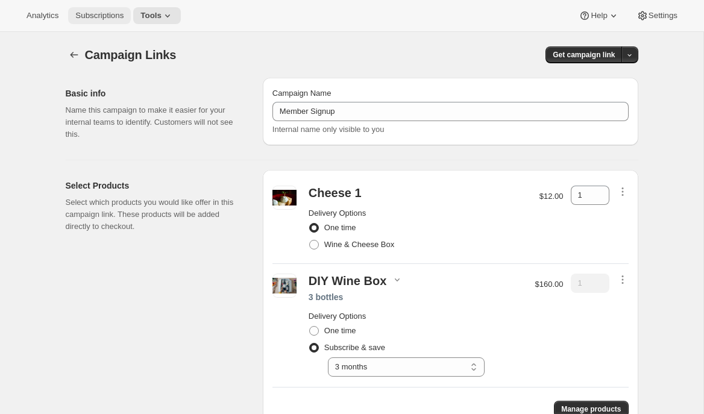
click at [92, 13] on span "Subscriptions" at bounding box center [99, 16] width 48 height 10
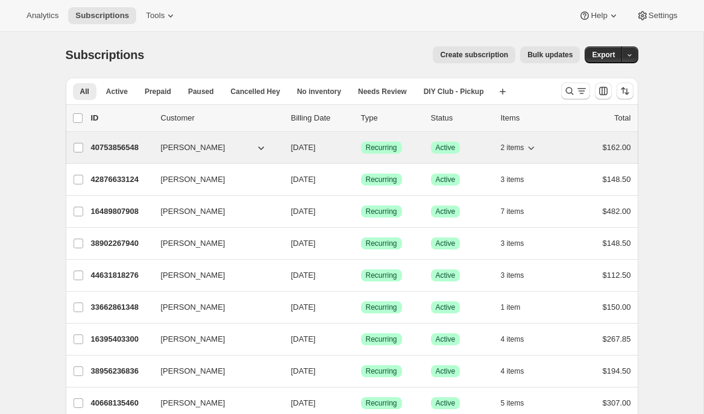
click at [126, 149] on p "40753856548" at bounding box center [121, 148] width 60 height 12
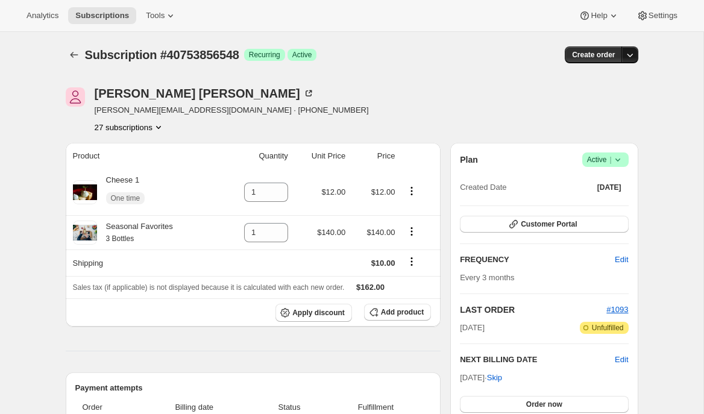
click at [630, 54] on icon "button" at bounding box center [629, 55] width 12 height 12
drag, startPoint x: 661, startPoint y: 104, endPoint x: 599, endPoint y: 137, distance: 69.8
click at [636, 53] on button "button" at bounding box center [629, 54] width 17 height 17
click at [601, 101] on span "Create custom one-time order" at bounding box center [579, 100] width 104 height 9
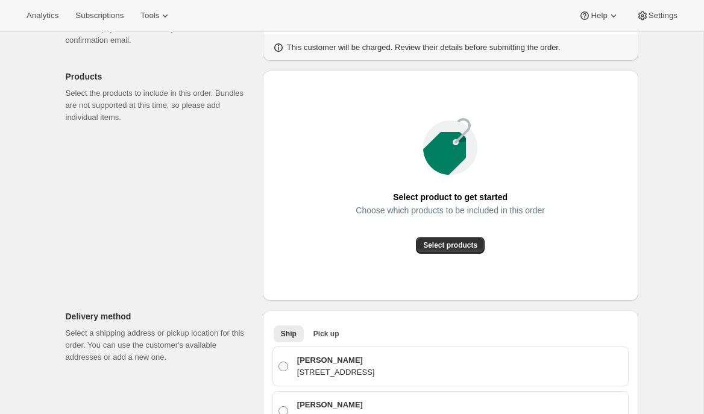
scroll to position [127, 0]
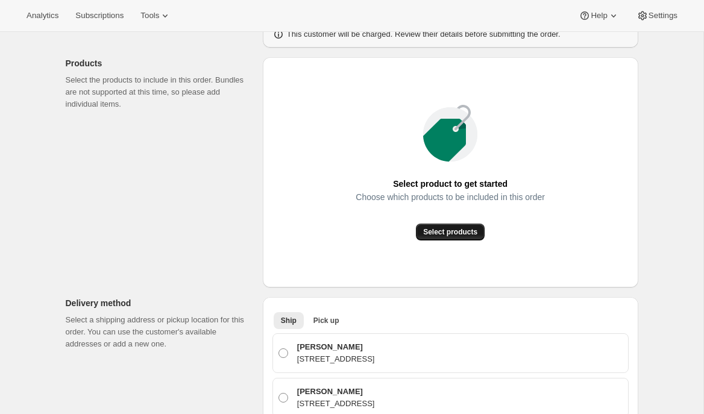
click at [445, 230] on span "Select products" at bounding box center [450, 232] width 54 height 10
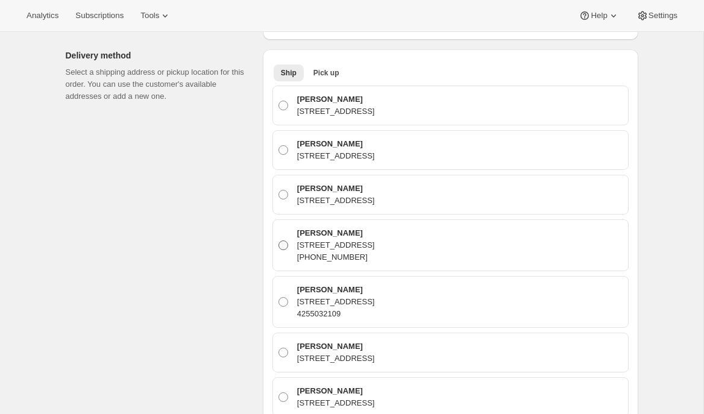
scroll to position [280, 0]
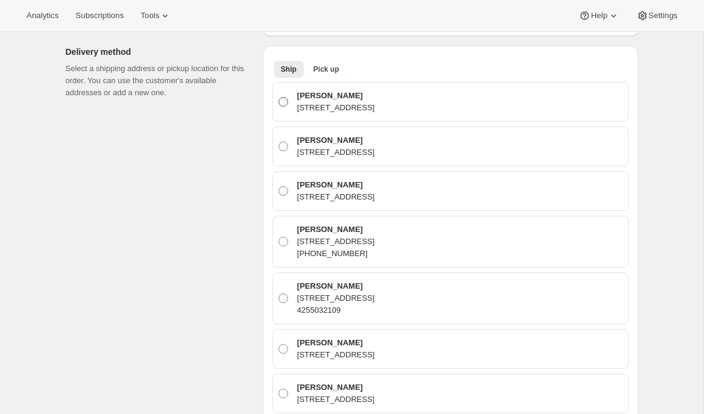
click at [335, 113] on p "[STREET_ADDRESS]" at bounding box center [336, 108] width 78 height 12
click at [279, 98] on input "[PERSON_NAME] [STREET_ADDRESS]" at bounding box center [278, 97] width 1 height 1
radio input "true"
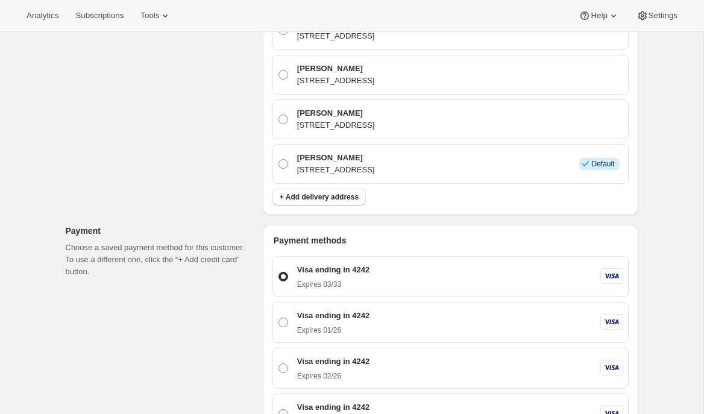
scroll to position [652, 0]
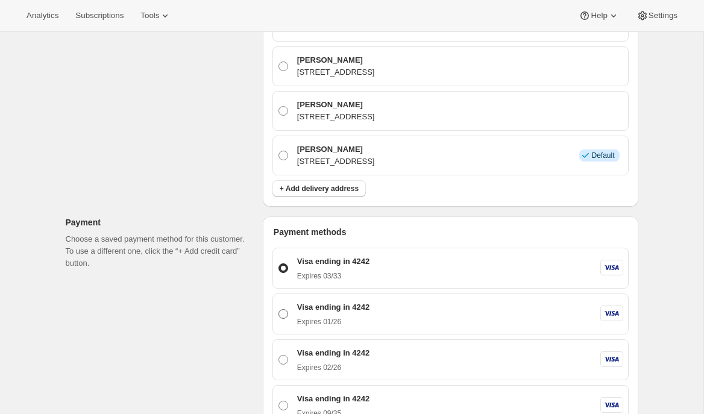
click at [313, 304] on p "Visa ending in 4242" at bounding box center [333, 307] width 72 height 12
click at [279, 309] on input "Visa ending in 4242 Expires [CREDIT_CARD_DATA]" at bounding box center [278, 309] width 1 height 1
radio input "true"
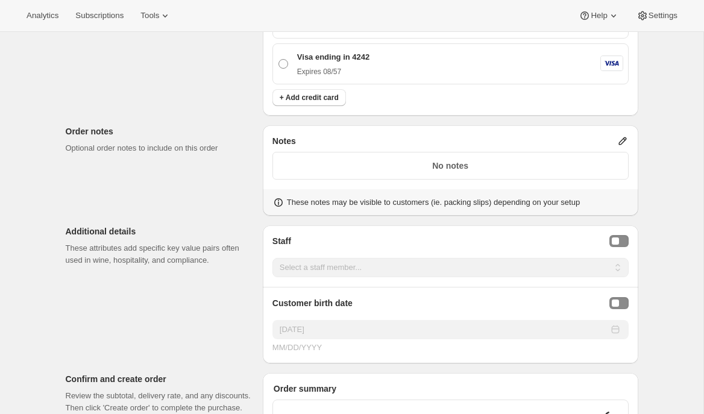
scroll to position [1320, 0]
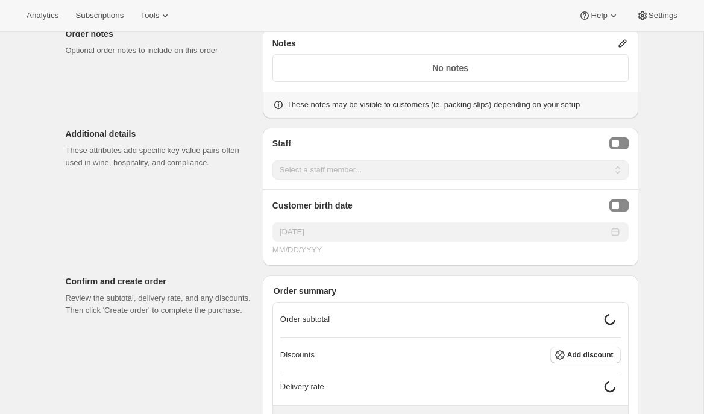
drag, startPoint x: 617, startPoint y: 142, endPoint x: 592, endPoint y: 158, distance: 30.3
click at [618, 142] on div "Staff Selector" at bounding box center [614, 143] width 7 height 7
click at [571, 167] on select "Select a staff member... [PERSON_NAME] [PERSON_NAME]" at bounding box center [450, 169] width 356 height 19
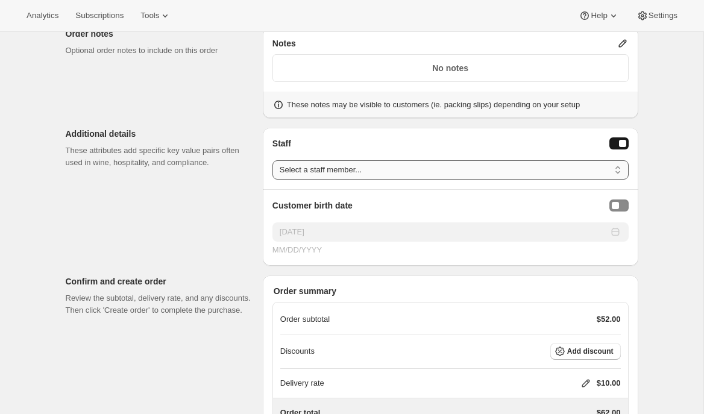
select select "associate-0"
click at [272, 160] on select "Select a staff member... [PERSON_NAME] [PERSON_NAME]" at bounding box center [450, 169] width 356 height 19
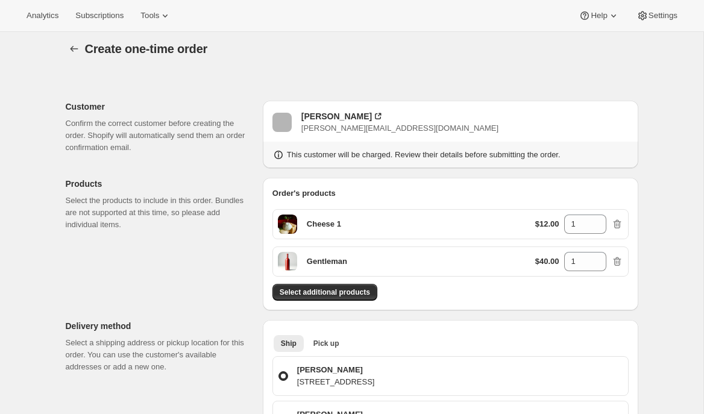
scroll to position [0, 0]
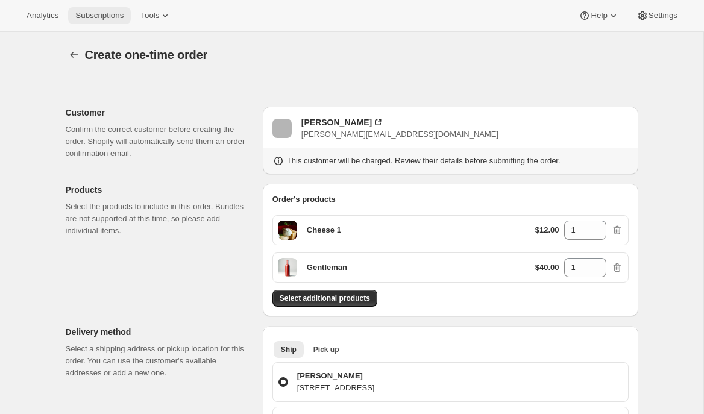
click at [96, 15] on span "Subscriptions" at bounding box center [99, 16] width 48 height 10
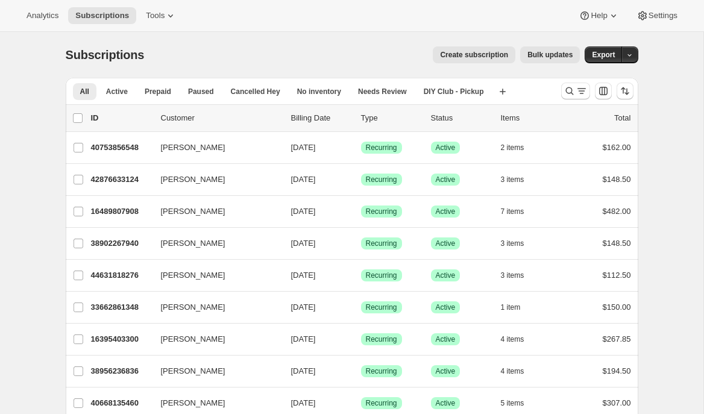
click at [487, 54] on span "Create subscription" at bounding box center [474, 55] width 68 height 10
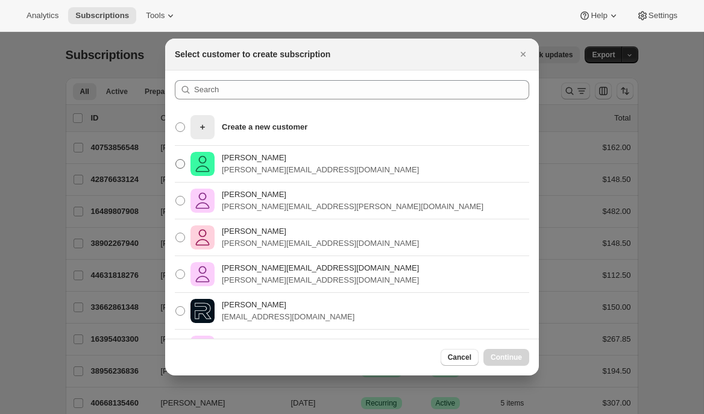
click at [245, 161] on p "[PERSON_NAME]" at bounding box center [320, 158] width 197 height 12
click at [176, 160] on input "[PERSON_NAME] [PERSON_NAME][EMAIL_ADDRESS][DOMAIN_NAME]" at bounding box center [175, 159] width 1 height 1
radio input "true"
click at [506, 357] on span "Continue" at bounding box center [505, 357] width 31 height 10
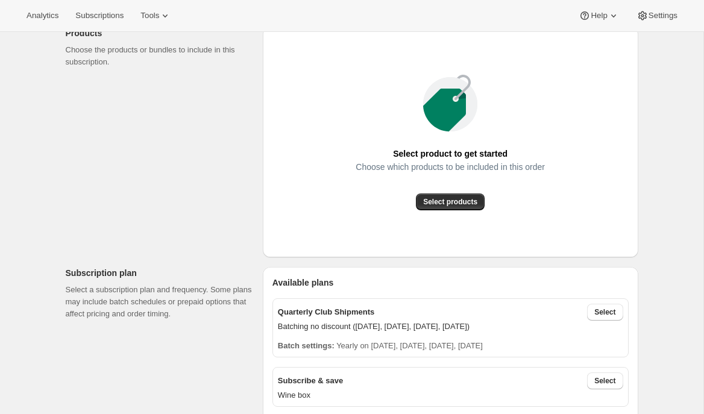
scroll to position [177, 0]
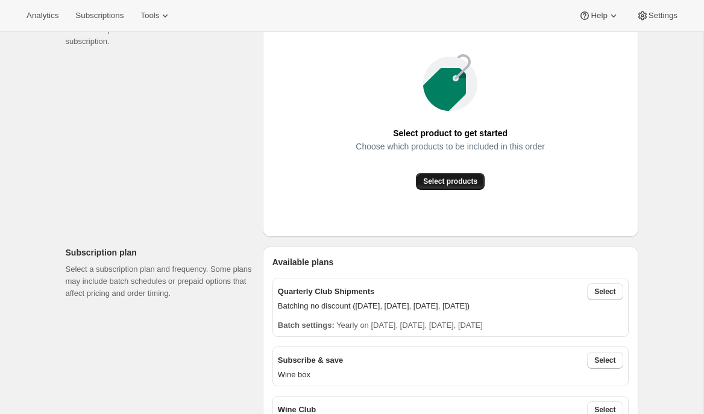
click at [425, 184] on span "Select products" at bounding box center [450, 182] width 54 height 10
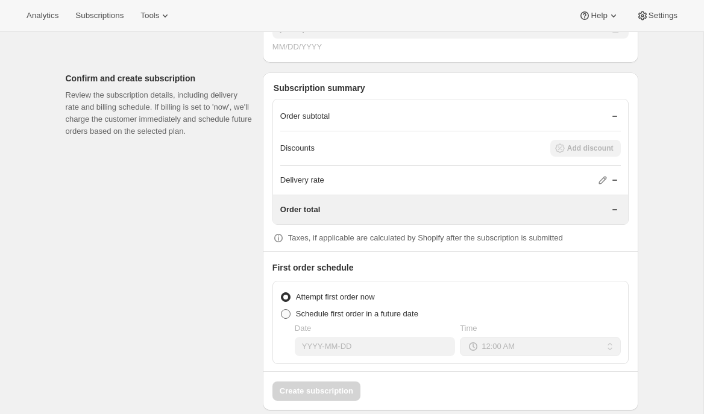
scroll to position [1185, 0]
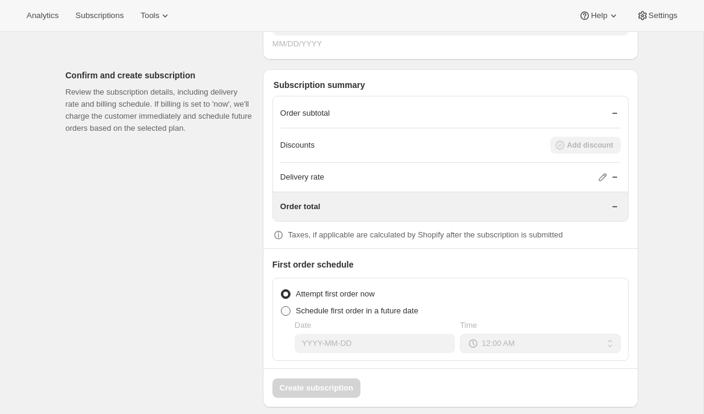
click at [395, 308] on span "Schedule first order in a future date" at bounding box center [357, 310] width 122 height 9
click at [281, 307] on input "Schedule first order in a future date" at bounding box center [281, 306] width 1 height 1
radio input "true"
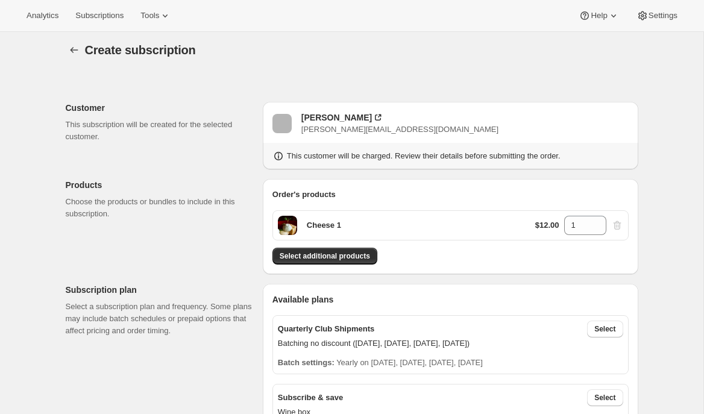
scroll to position [0, 0]
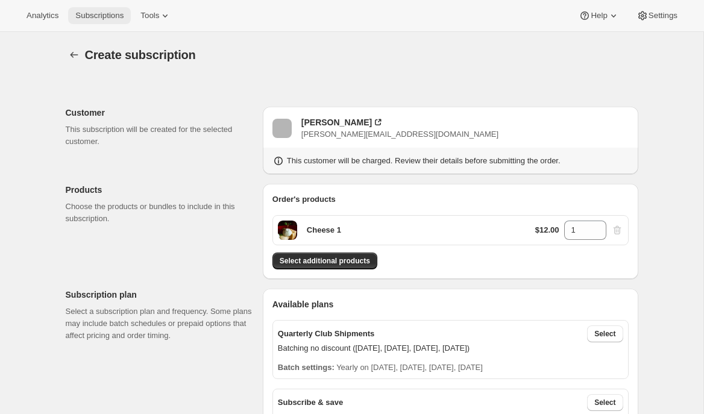
click at [100, 22] on button "Subscriptions" at bounding box center [99, 15] width 63 height 17
